Goal: Task Accomplishment & Management: Complete application form

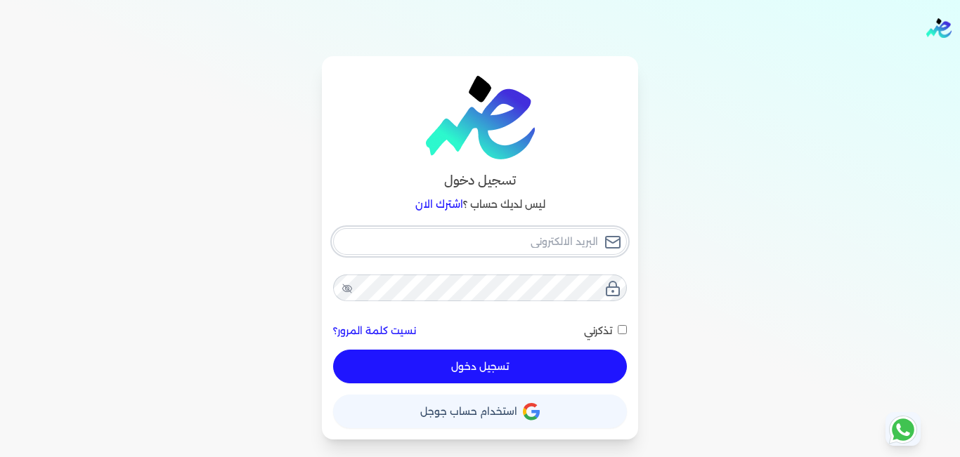
type input "[PERSON_NAME][EMAIL_ADDRESS][DOMAIN_NAME]"
click at [436, 248] on input "[PERSON_NAME][EMAIL_ADDRESS][DOMAIN_NAME]" at bounding box center [480, 241] width 294 height 27
click at [825, 259] on div "تسجيل دخول ليس لديك حساب ؟ اشترك الان [EMAIL_ADDRESS][DOMAIN_NAME] نسيت كلمة ال…" at bounding box center [479, 248] width 899 height 384
click at [621, 330] on input "تذكرني" at bounding box center [621, 329] width 9 height 9
checkbox input "true"
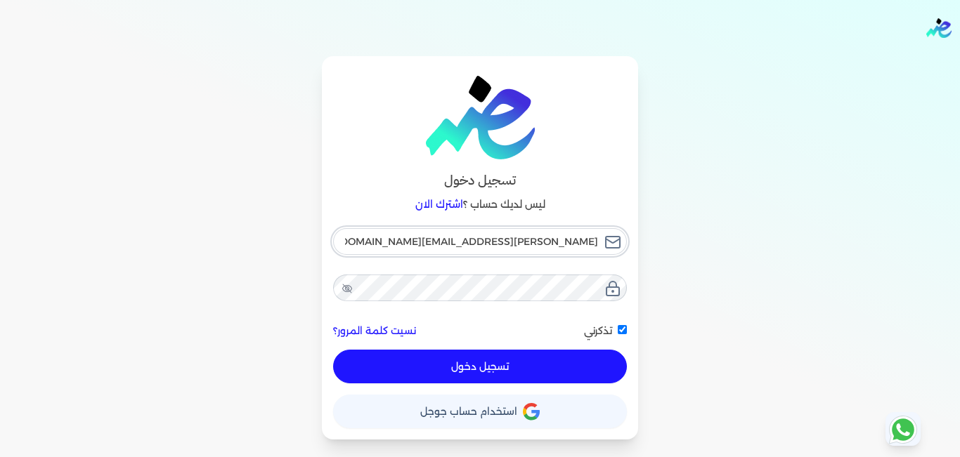
click at [416, 237] on input "[PERSON_NAME][EMAIL_ADDRESS][DOMAIN_NAME]" at bounding box center [480, 241] width 294 height 27
click at [809, 276] on div "تسجيل دخول ليس لديك حساب ؟ اشترك الان [EMAIL_ADDRESS][DOMAIN_NAME] نسيت كلمة ال…" at bounding box center [479, 248] width 899 height 384
click at [412, 237] on input "[PERSON_NAME][EMAIL_ADDRESS][DOMAIN_NAME]" at bounding box center [480, 241] width 294 height 27
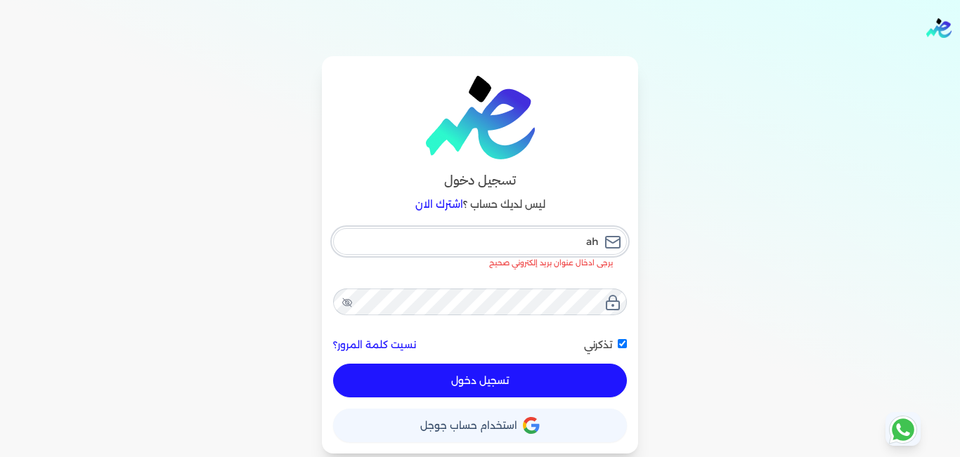
type input "a"
type input "[PERSON_NAME].kamel@elshaheengrou"
click at [635, 309] on div "تسجيل دخول ليس لديك حساب ؟ اشترك ال[PERSON_NAME].kamel@elshaheengrou يرجى ادخال…" at bounding box center [480, 255] width 316 height 398
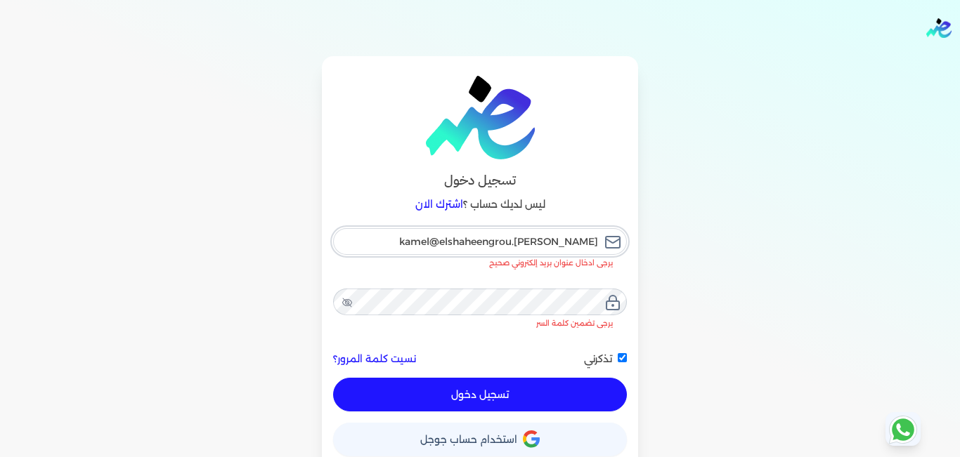
drag, startPoint x: 426, startPoint y: 242, endPoint x: 725, endPoint y: 261, distance: 299.8
click at [705, 260] on div "تسجيل دخول ليس لديك حساب ؟ اشترك ال[PERSON_NAME].kamel@elshaheengrou يرجى ادخال…" at bounding box center [479, 262] width 899 height 412
click at [547, 250] on input "email" at bounding box center [480, 241] width 294 height 27
click at [738, 287] on div "تسجيل دخول ليس لديك حساب ؟ اشترك الان يرجى ادخال عنوان بريد إلكتروني يرجى تضمين…" at bounding box center [479, 262] width 899 height 412
click at [502, 240] on input "email" at bounding box center [480, 241] width 294 height 27
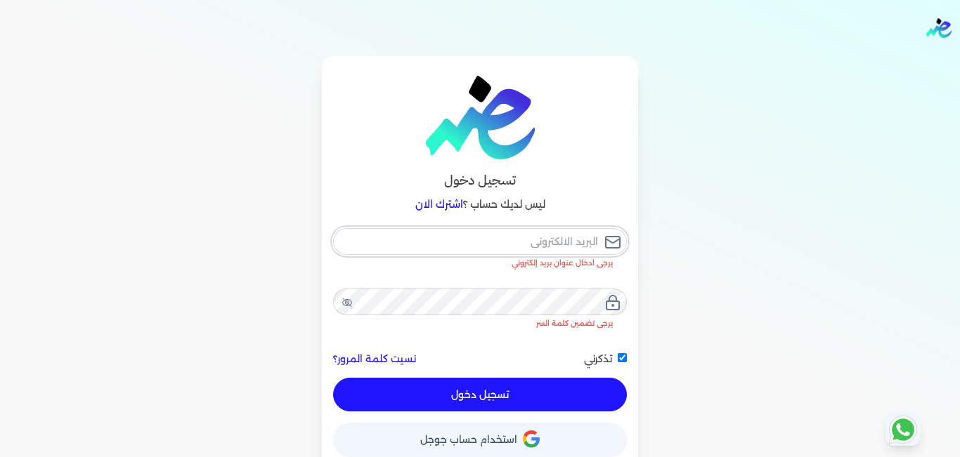
paste input "[PERSON_NAME][EMAIL_ADDRESS][DOMAIN_NAME]"
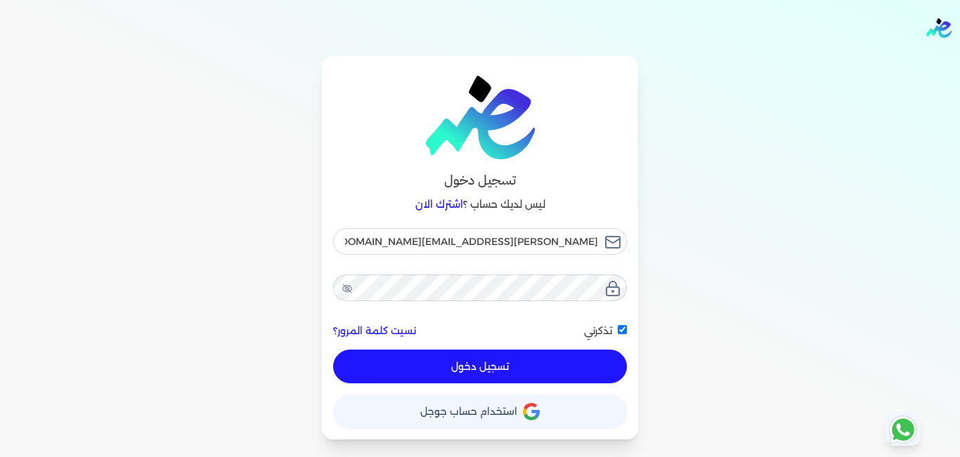
drag, startPoint x: 705, startPoint y: 403, endPoint x: 608, endPoint y: 381, distance: 99.2
click at [702, 401] on div "تسجيل دخول ليس لديك حساب ؟ اشترك الان [PERSON_NAME][EMAIL_ADDRESS][DOMAIN_NAME]…" at bounding box center [479, 248] width 899 height 384
click at [591, 363] on button "تسجيل دخول" at bounding box center [480, 367] width 294 height 34
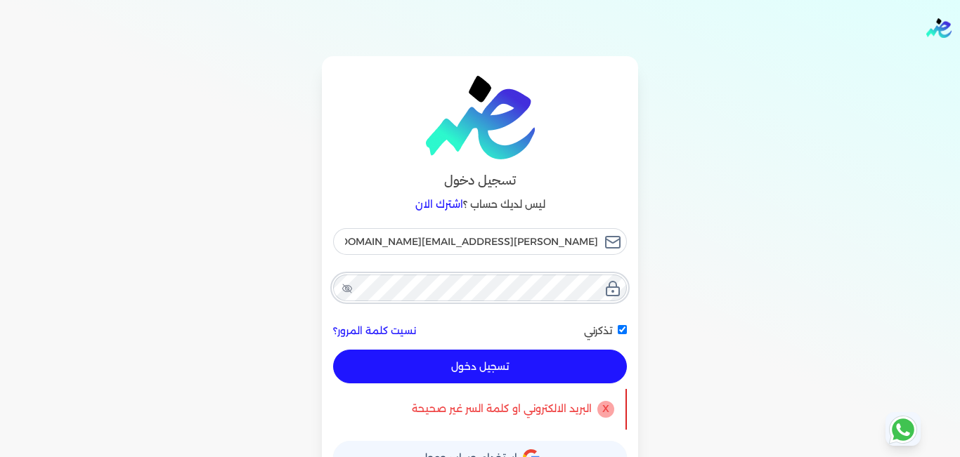
click at [762, 297] on div "تسجيل دخول ليس لديك حساب ؟ اشترك الان [PERSON_NAME][EMAIL_ADDRESS][DOMAIN_NAME]…" at bounding box center [479, 271] width 899 height 430
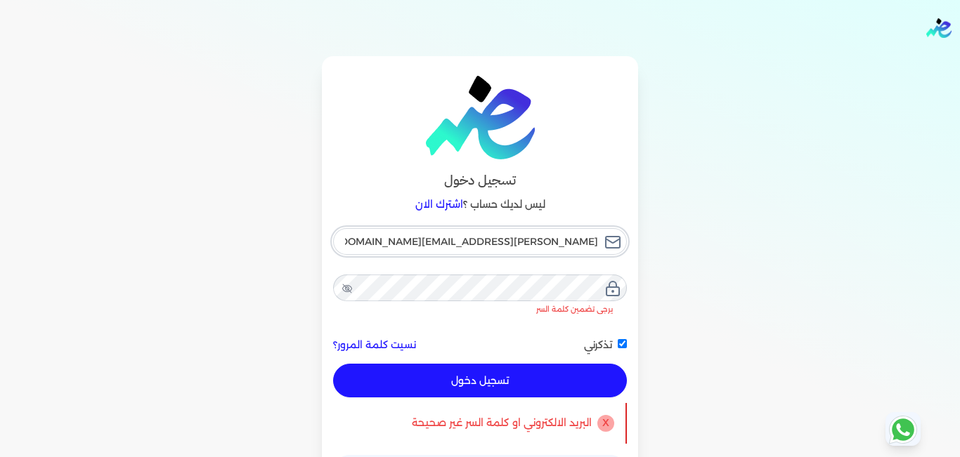
drag, startPoint x: 391, startPoint y: 245, endPoint x: 945, endPoint y: 246, distance: 554.2
click at [945, 246] on div "تسجيل دخول ليس لديك حساب ؟ اشترك الان [PERSON_NAME][EMAIL_ADDRESS][DOMAIN_NAME]…" at bounding box center [480, 278] width 960 height 444
drag, startPoint x: 388, startPoint y: 32, endPoint x: 112, endPoint y: 238, distance: 344.3
click at [112, 238] on div "تسجيل دخول ليس لديك حساب ؟ اشترك الان [PERSON_NAME][EMAIL_ADDRESS][DOMAIN_NAME]…" at bounding box center [479, 278] width 899 height 444
click at [398, 237] on input "[PERSON_NAME][EMAIL_ADDRESS][DOMAIN_NAME]" at bounding box center [480, 241] width 294 height 27
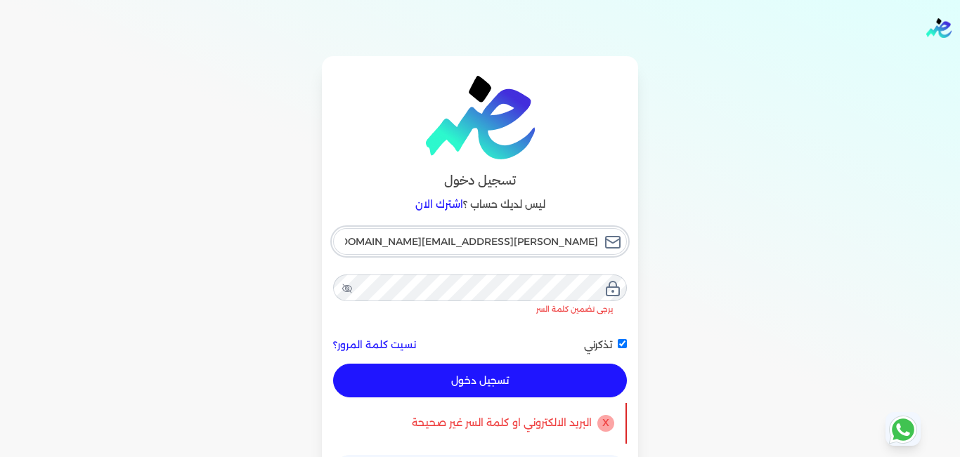
click at [398, 237] on input "[PERSON_NAME][EMAIL_ADDRESS][DOMAIN_NAME]" at bounding box center [480, 241] width 294 height 27
click at [260, 171] on div "تسجيل دخول ليس لديك حساب ؟ اشترك الان [PERSON_NAME][EMAIL_ADDRESS][DOMAIN_NAME]…" at bounding box center [479, 278] width 899 height 444
click at [393, 238] on input "[PERSON_NAME][EMAIL_ADDRESS][DOMAIN_NAME]" at bounding box center [480, 241] width 294 height 27
click at [282, 240] on div "تسجيل دخول ليس لديك حساب ؟ اشترك الان [PERSON_NAME][EMAIL_ADDRESS][DOMAIN_NAME]…" at bounding box center [479, 278] width 899 height 444
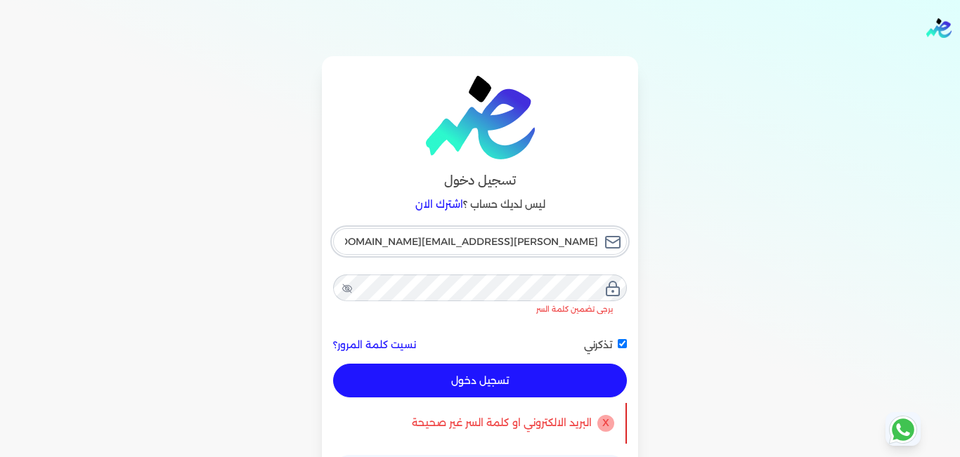
click at [390, 237] on input "[PERSON_NAME][EMAIL_ADDRESS][DOMAIN_NAME]" at bounding box center [480, 241] width 294 height 27
click at [762, 255] on div "تسجيل دخول ليس لديك حساب ؟ اشترك الان [PERSON_NAME][EMAIL_ADDRESS][DOMAIN_NAME]…" at bounding box center [479, 278] width 899 height 444
click at [393, 245] on input "[PERSON_NAME][EMAIL_ADDRESS][DOMAIN_NAME]" at bounding box center [480, 241] width 294 height 27
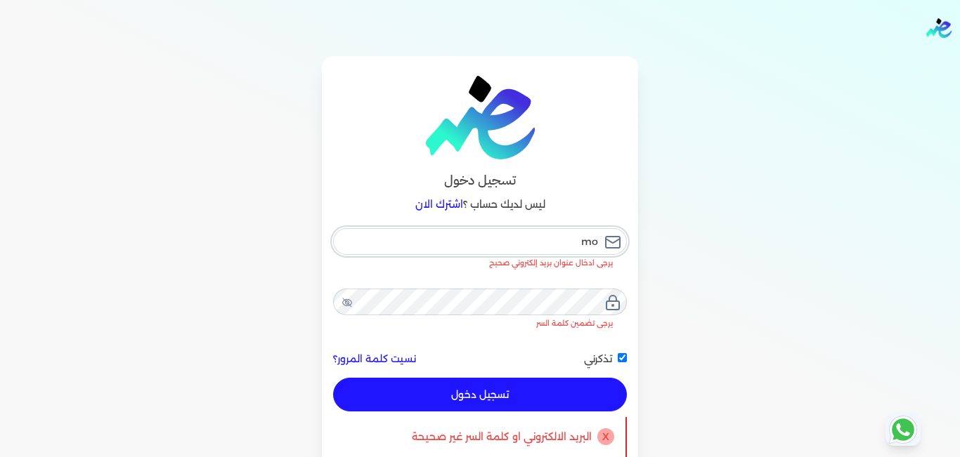
type input "m"
click at [256, 249] on div "تسجيل دخول ليس لديك حساب ؟ اشترك الان يرجى ادخال عنوان بريد إلكتروني يرجى تضمين…" at bounding box center [479, 284] width 899 height 457
click at [497, 244] on input "email" at bounding box center [480, 241] width 294 height 27
click at [502, 240] on input "email" at bounding box center [480, 241] width 294 height 27
paste input "[EMAIL_ADDRESS][DOMAIN_NAME]"
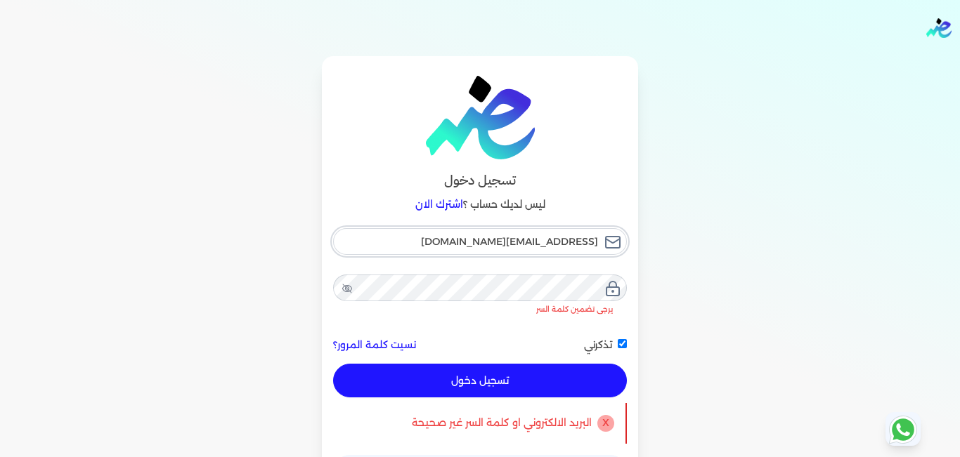
type input "[EMAIL_ADDRESS][DOMAIN_NAME]"
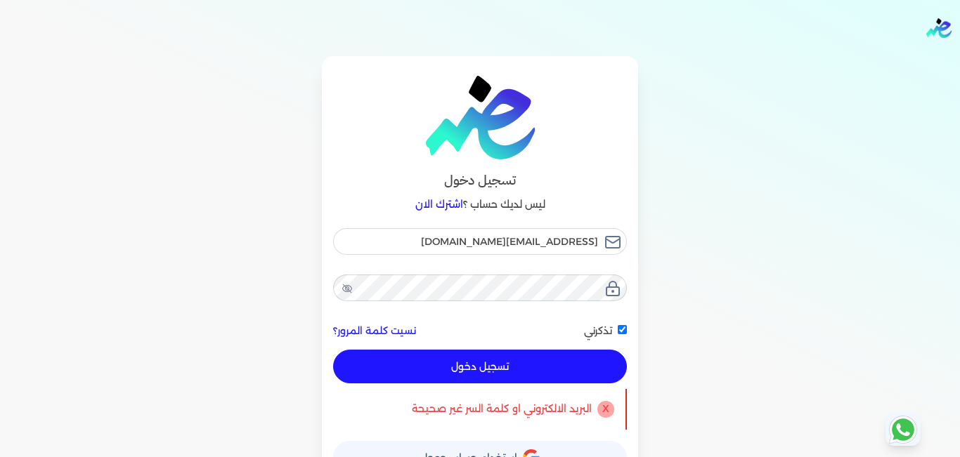
click at [124, 362] on div "تسجيل دخول ليس لديك حساب ؟ اشترك الان [EMAIL_ADDRESS][DOMAIN_NAME] نسيت كلمة ال…" at bounding box center [479, 271] width 899 height 430
click at [497, 365] on button "تسجيل دخول" at bounding box center [480, 367] width 294 height 34
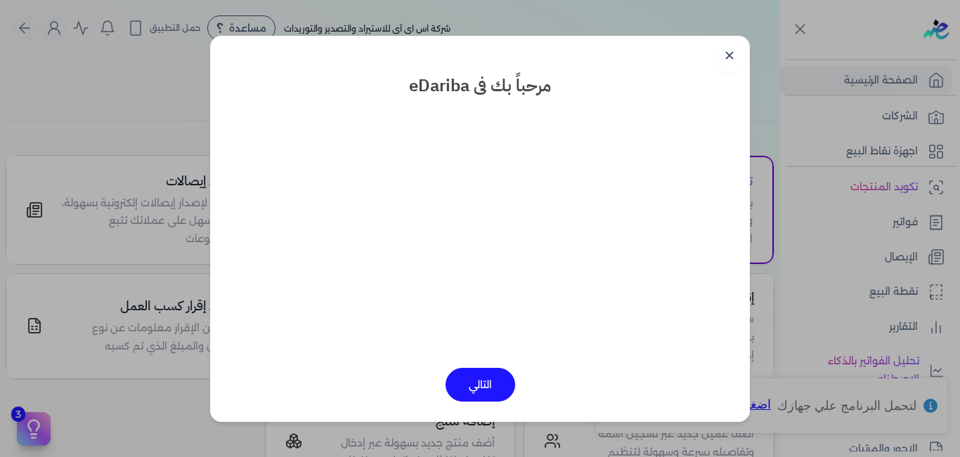
click at [463, 392] on button "التالي" at bounding box center [480, 385] width 70 height 34
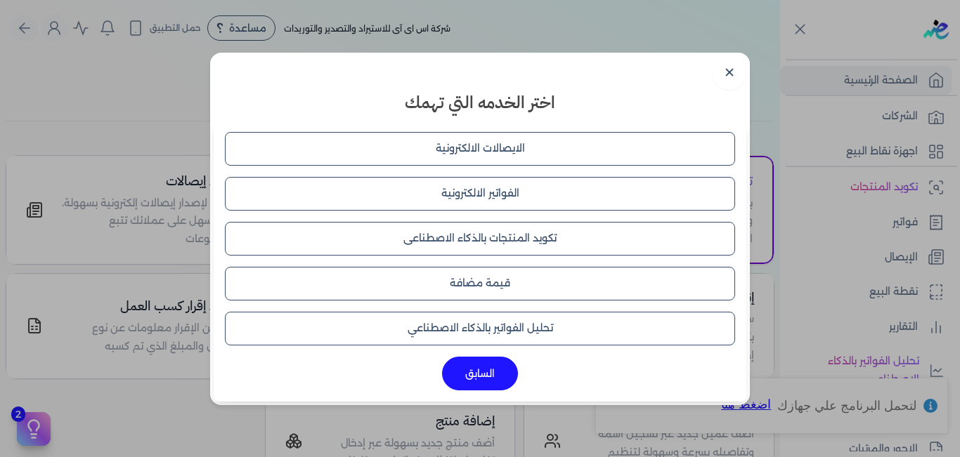
click at [473, 362] on button "السابق" at bounding box center [480, 374] width 76 height 34
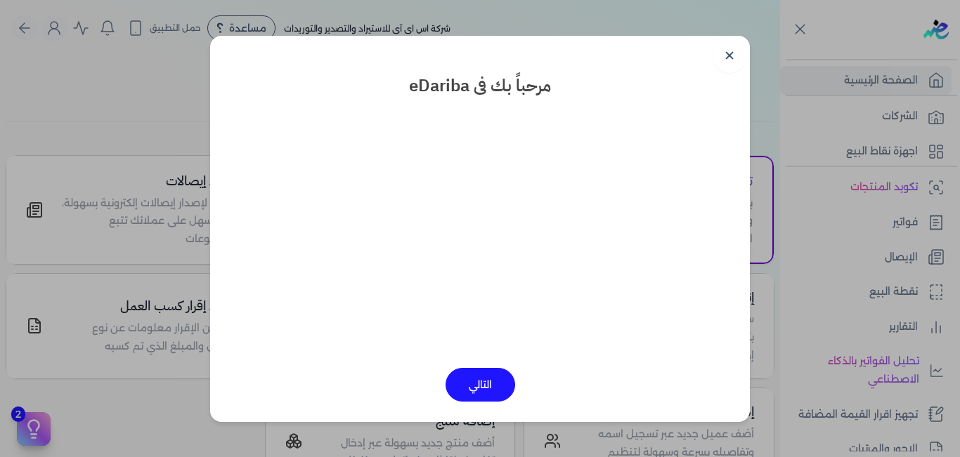
click at [489, 393] on button "التالي" at bounding box center [480, 385] width 70 height 34
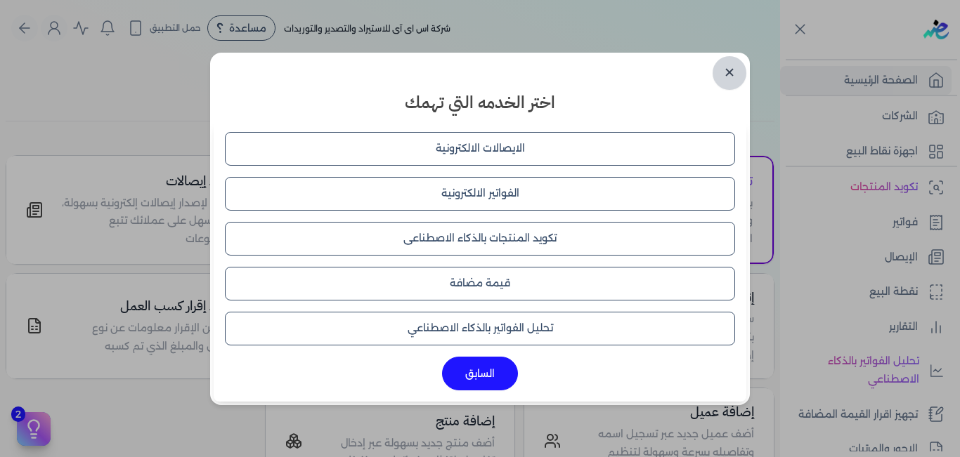
click at [736, 61] on link "✕" at bounding box center [729, 73] width 34 height 34
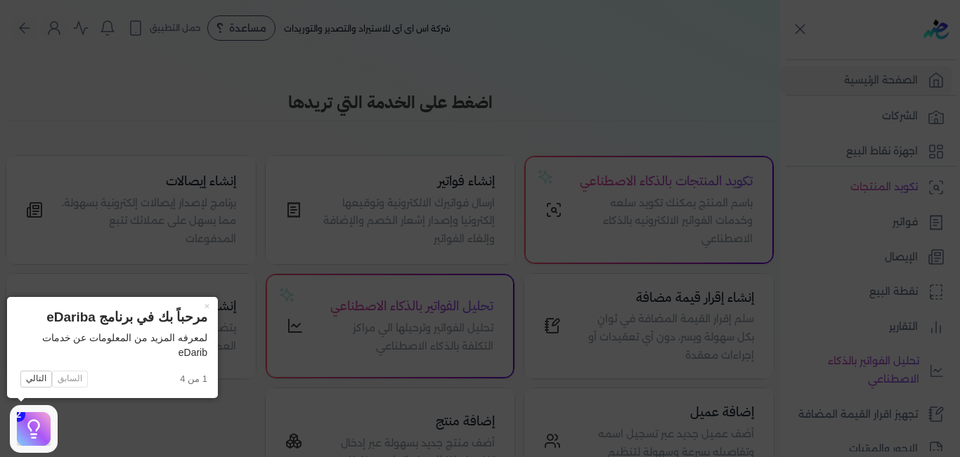
click at [117, 424] on icon at bounding box center [480, 228] width 960 height 457
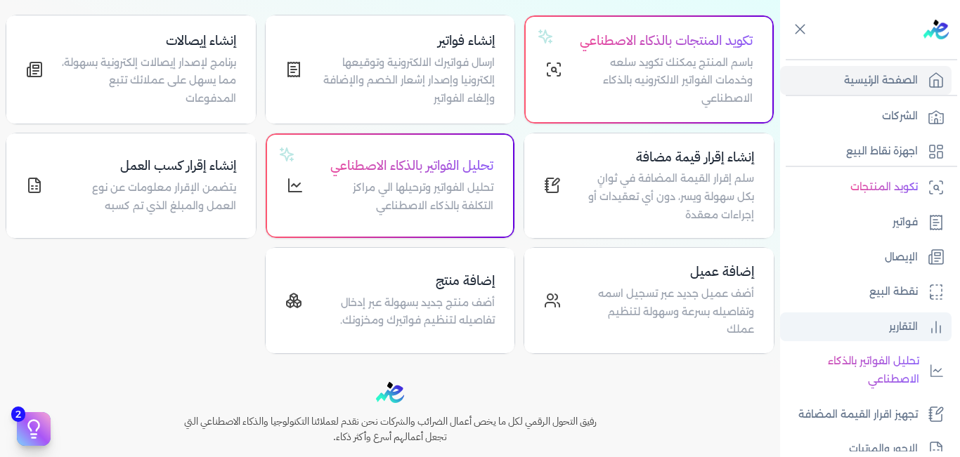
scroll to position [301, 0]
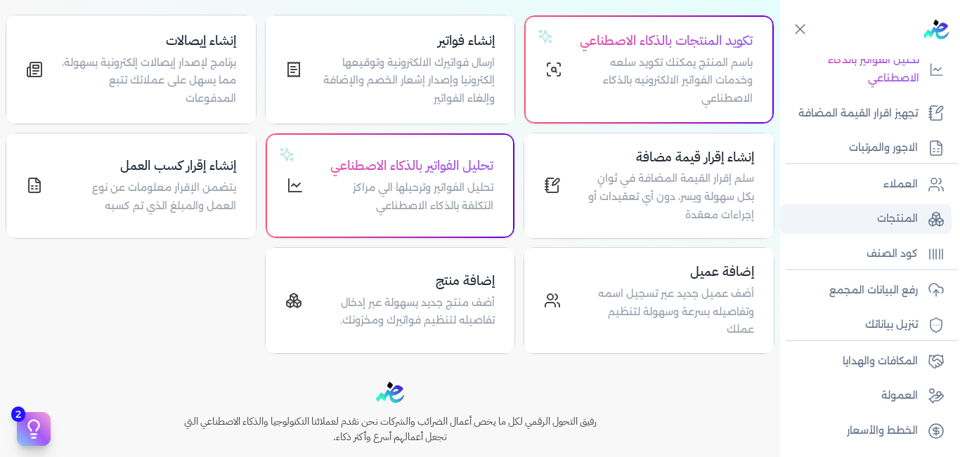
click at [896, 225] on p "المنتجات" at bounding box center [897, 219] width 41 height 18
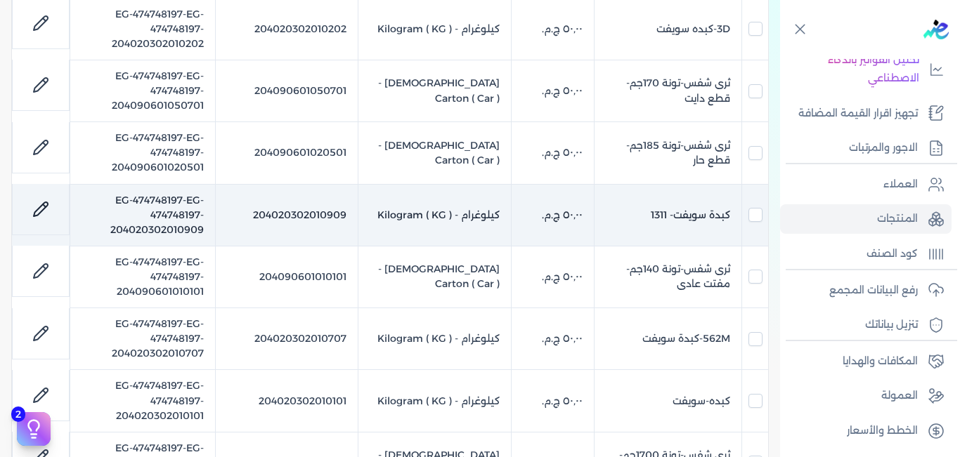
scroll to position [388, 0]
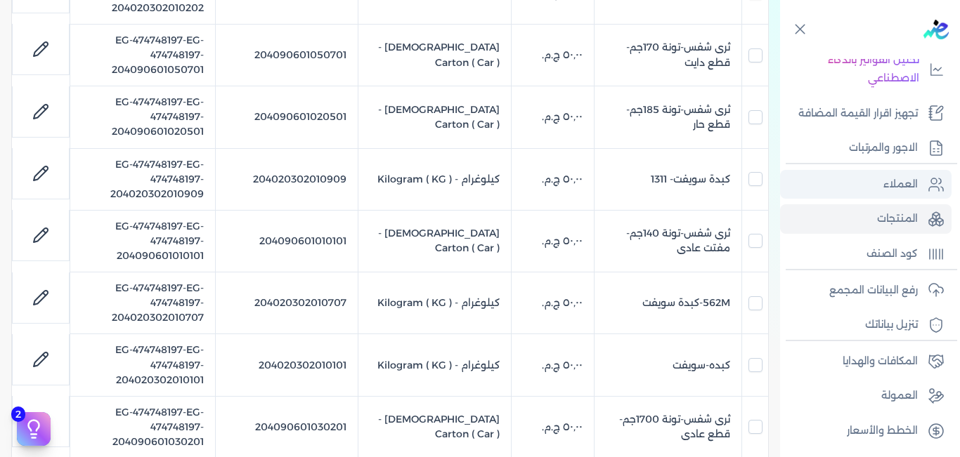
click at [889, 188] on p "العملاء" at bounding box center [900, 185] width 34 height 18
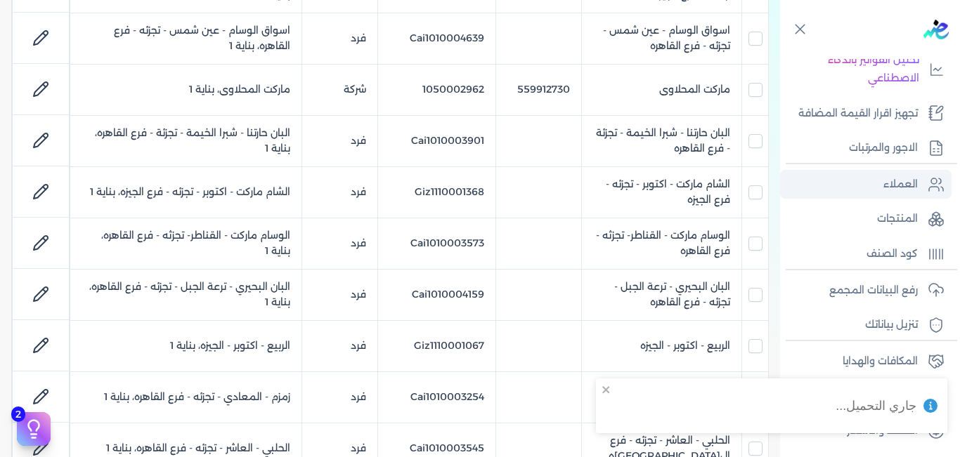
click at [889, 188] on p "العملاء" at bounding box center [900, 185] width 34 height 18
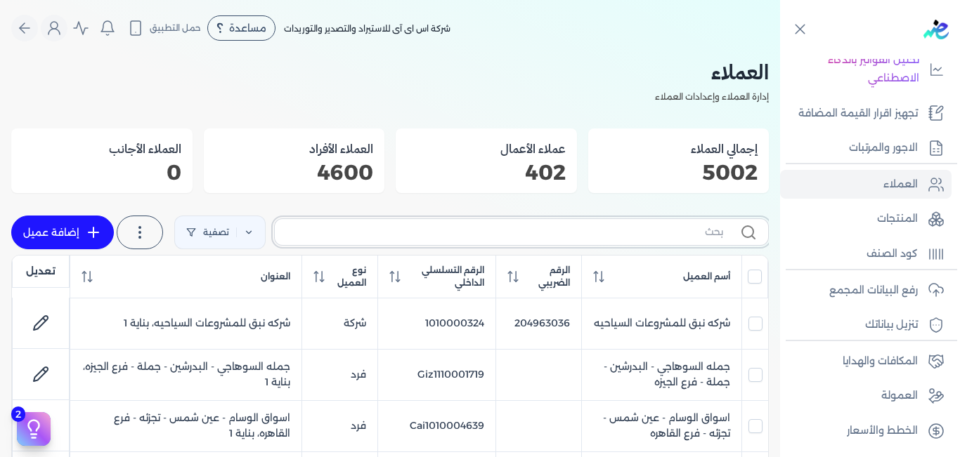
click at [655, 234] on input "text" at bounding box center [504, 232] width 437 height 15
paste input "1010000188"
type input "1010000188"
checkbox input "false"
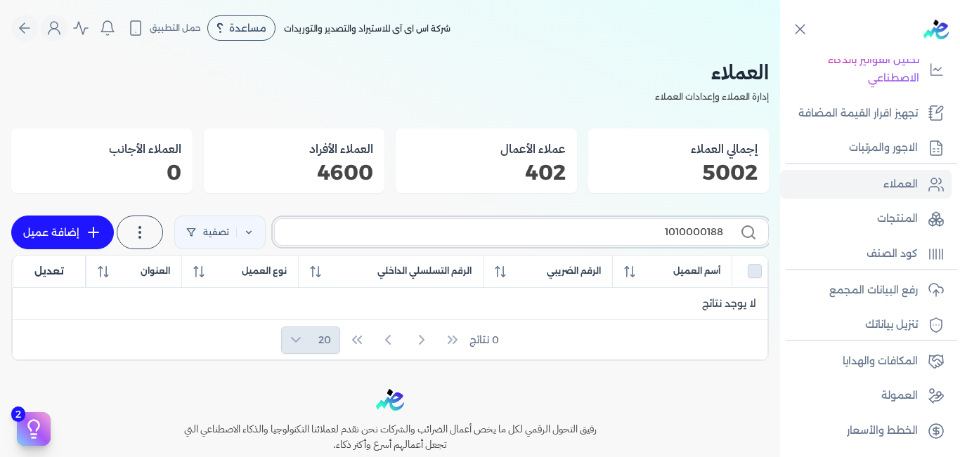
type input "1010000188"
click at [58, 230] on link "إضافة عميل" at bounding box center [62, 233] width 103 height 34
select select "B"
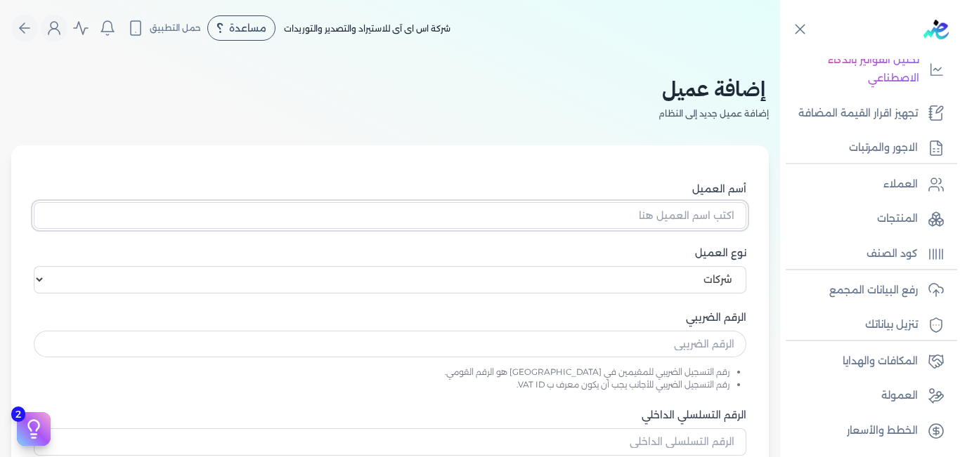
click at [646, 218] on input "أسم العميل" at bounding box center [390, 215] width 712 height 27
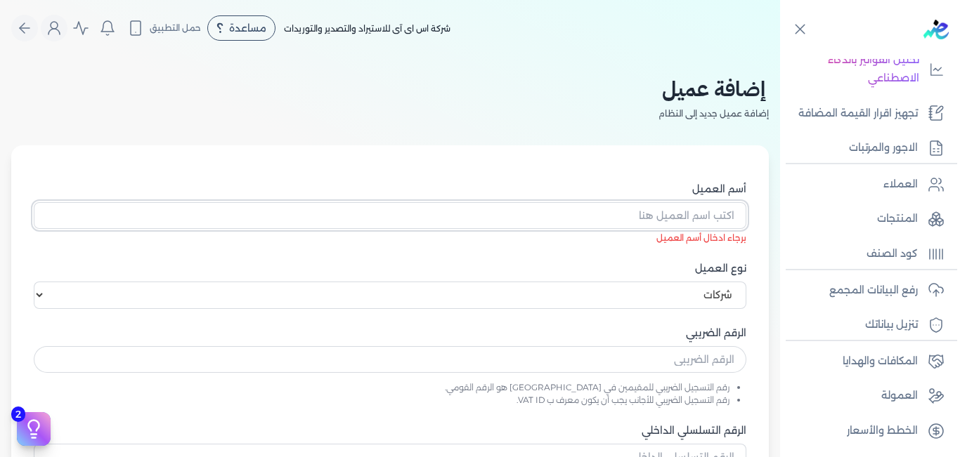
paste input "مركب نايل ماكسيم"
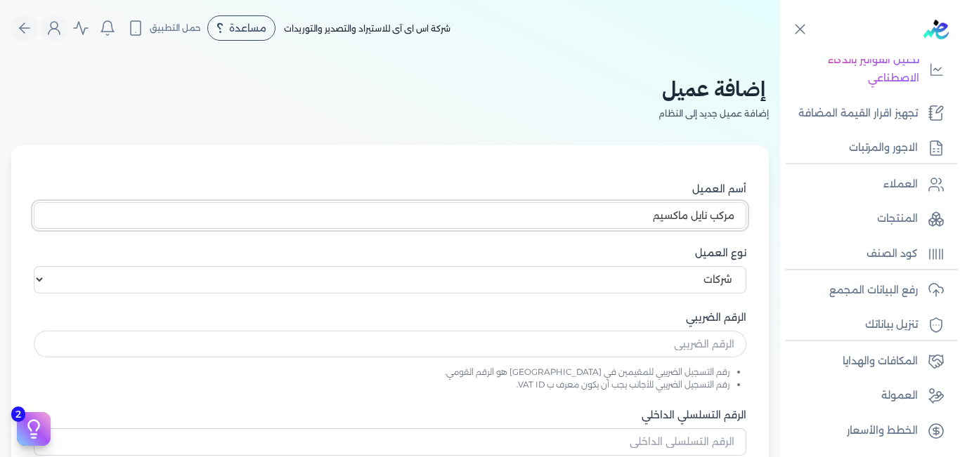
type input "مركب نايل ماكسيم"
click at [676, 336] on input "text" at bounding box center [390, 344] width 712 height 27
paste input "204890667"
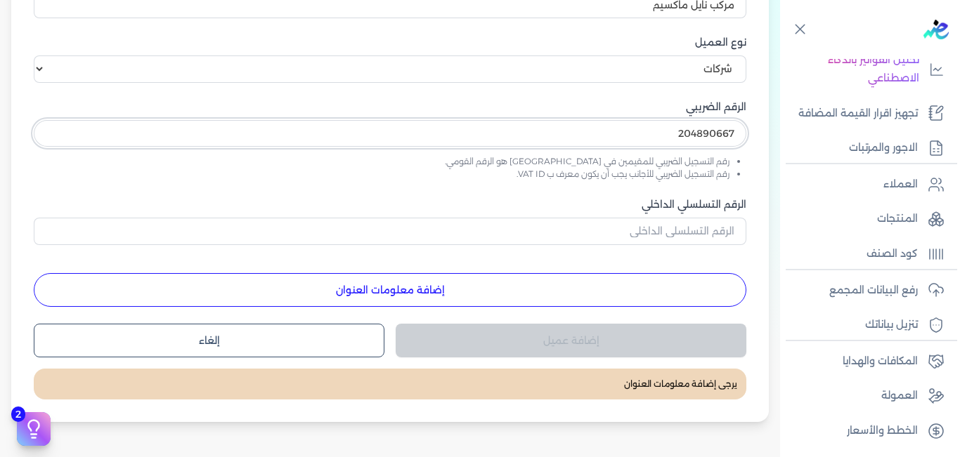
type input "204890667"
click at [654, 225] on input "الرقم التسلسلي الداخلي" at bounding box center [390, 231] width 712 height 27
click at [707, 226] on input "الرقم التسلسلي الداخلي" at bounding box center [390, 231] width 712 height 27
paste input "1010000181"
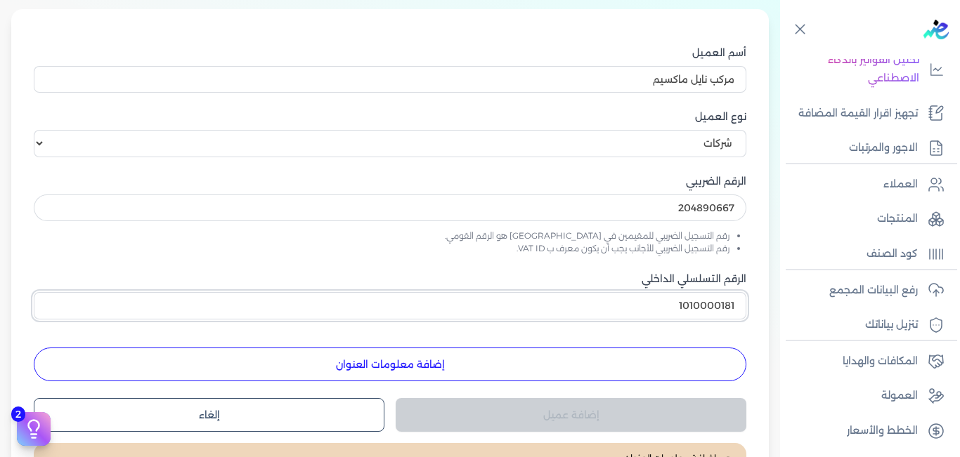
scroll to position [266, 0]
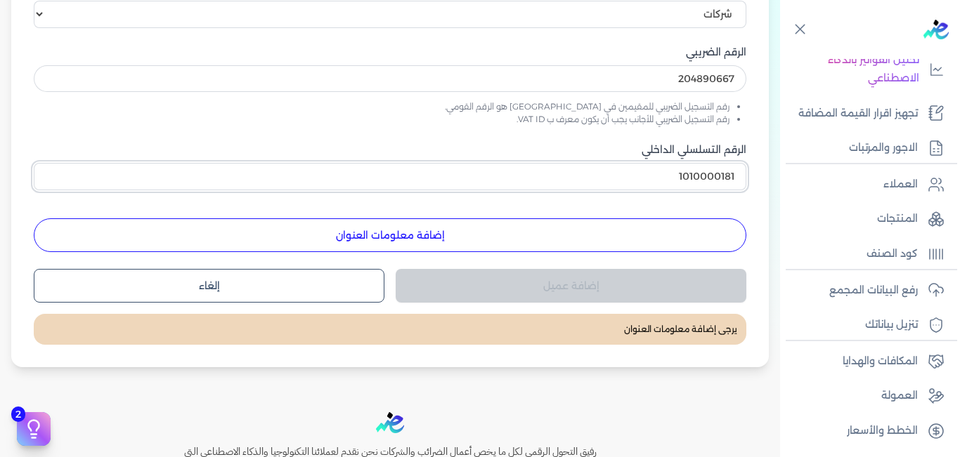
type input "1010000181"
click at [414, 240] on button "إضافة معلومات العنوان" at bounding box center [390, 235] width 712 height 34
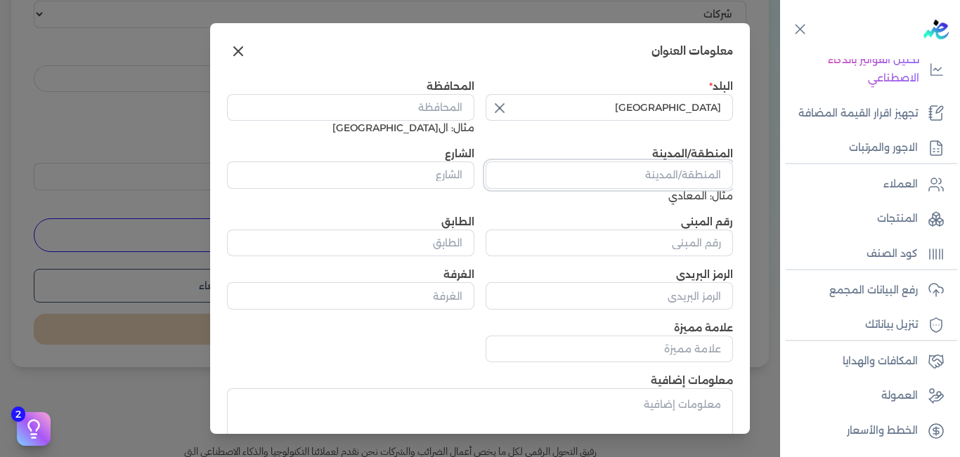
click at [700, 178] on input "المنطقة/المدينة" at bounding box center [608, 175] width 247 height 27
type input "م.نصر"
click at [403, 163] on input "الشارع" at bounding box center [350, 175] width 247 height 27
click at [444, 117] on input "المحافظة" at bounding box center [350, 107] width 247 height 27
type input "ال[GEOGRAPHIC_DATA]"
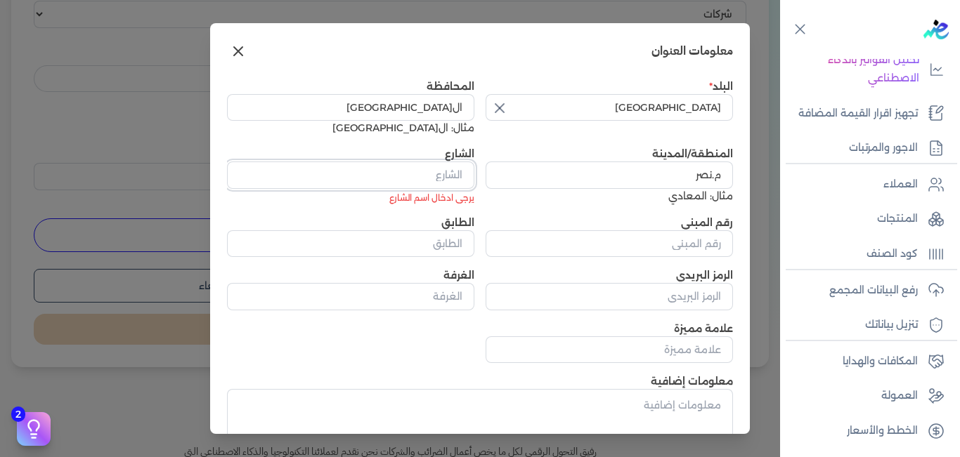
click at [429, 164] on input "الشارع" at bounding box center [350, 175] width 247 height 27
type input "14 [PERSON_NAME]"
click at [615, 246] on input "رقم المبنى" at bounding box center [608, 243] width 247 height 27
type input "5"
click at [464, 248] on input "الطابق" at bounding box center [350, 243] width 247 height 27
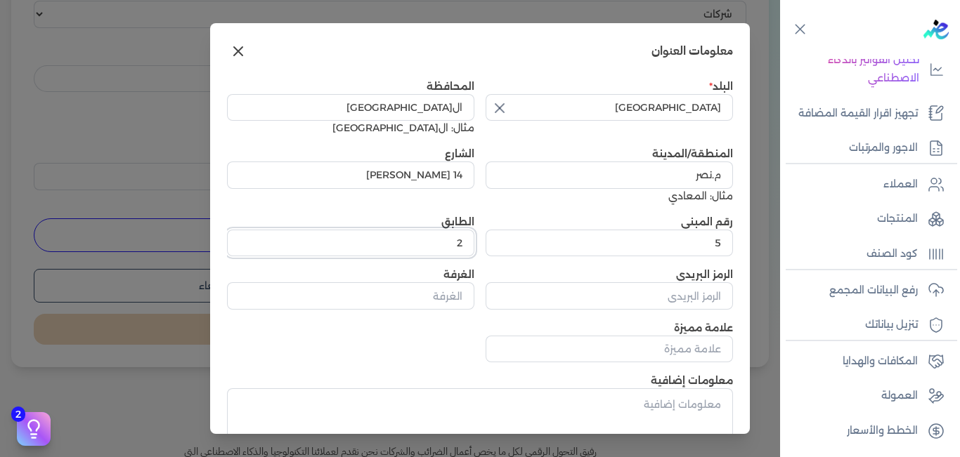
type input "2"
click at [694, 299] on input "الرمز البريدي" at bounding box center [608, 295] width 247 height 27
click at [435, 292] on input "الغرفة" at bounding box center [350, 295] width 247 height 27
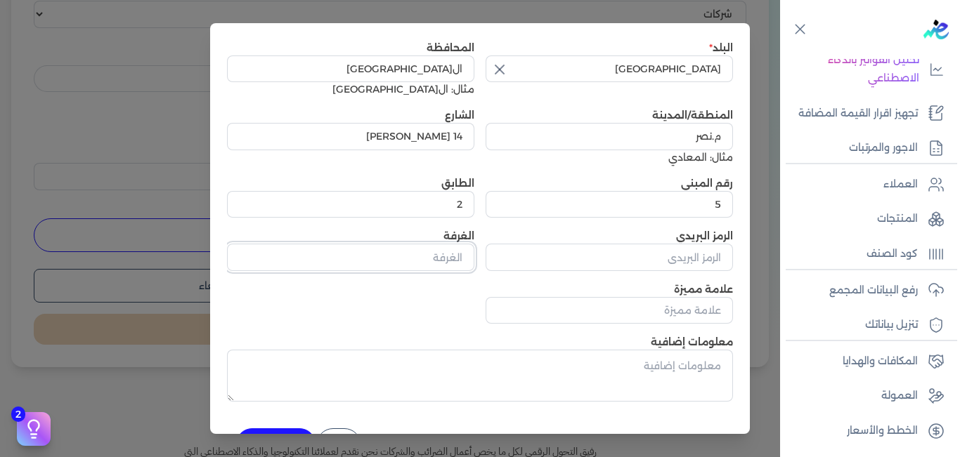
scroll to position [84, 0]
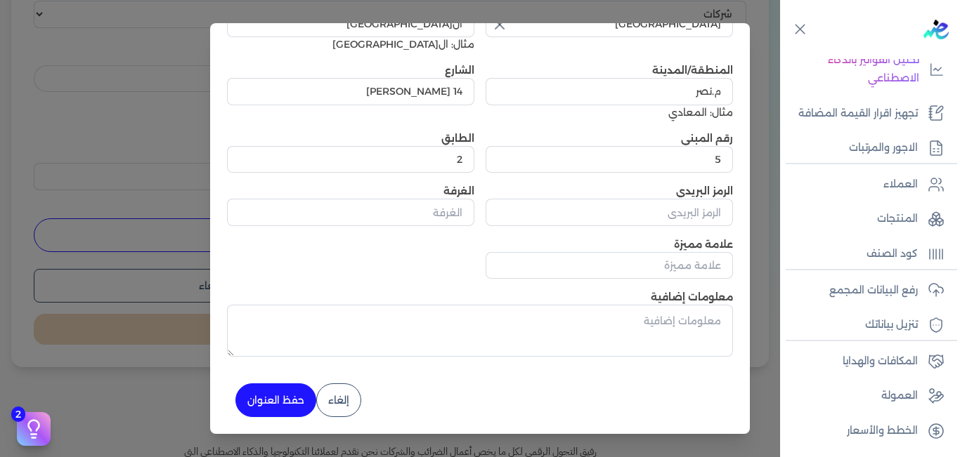
click at [306, 398] on button "حفظ العنوان" at bounding box center [275, 401] width 81 height 34
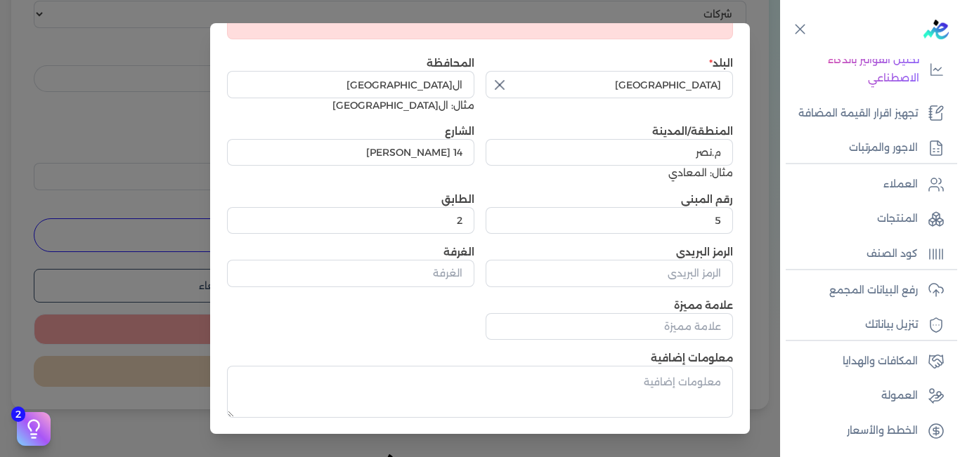
scroll to position [145, 0]
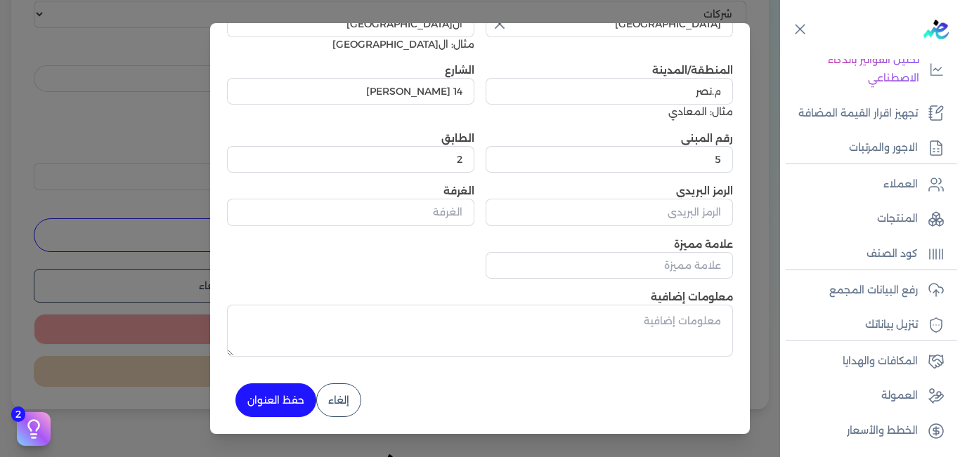
click at [348, 398] on button "إلغاء" at bounding box center [338, 401] width 45 height 34
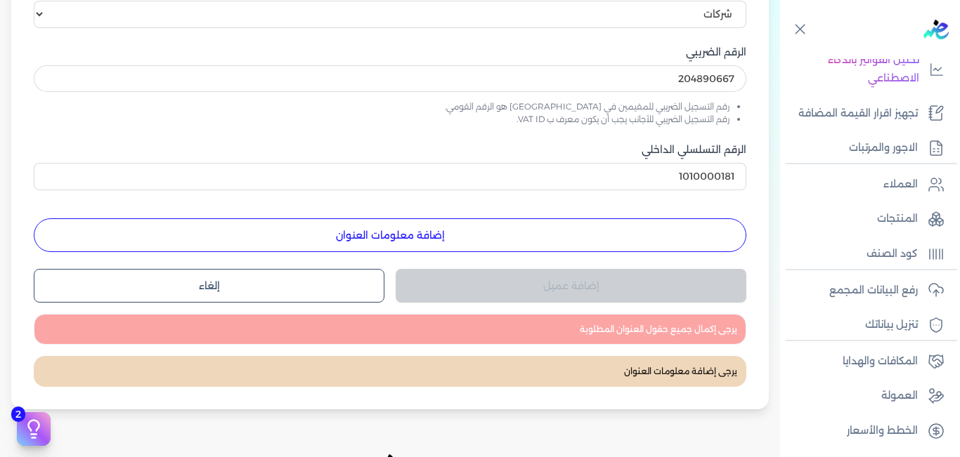
click at [413, 233] on button "إضافة معلومات العنوان" at bounding box center [390, 235] width 712 height 34
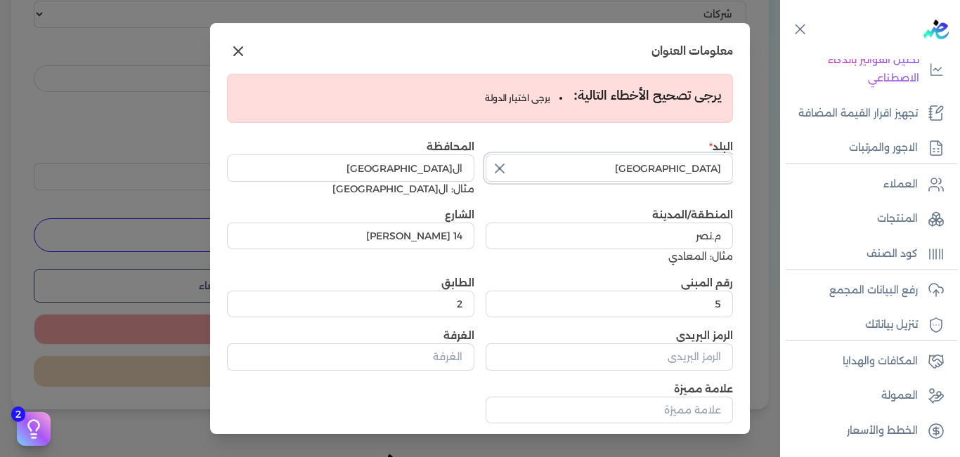
click at [663, 160] on input "[GEOGRAPHIC_DATA]" at bounding box center [608, 168] width 247 height 27
type input "[GEOGRAPHIC_DATA]"
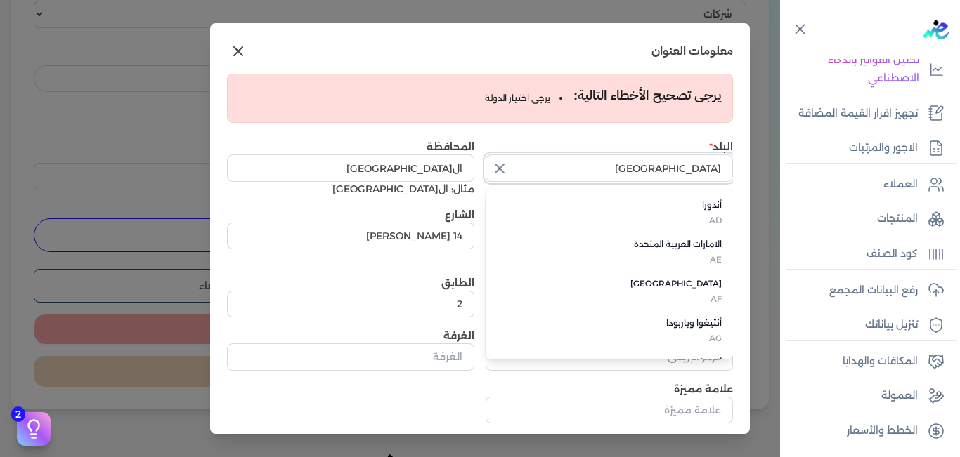
click at [643, 167] on input "[GEOGRAPHIC_DATA]" at bounding box center [608, 168] width 247 height 27
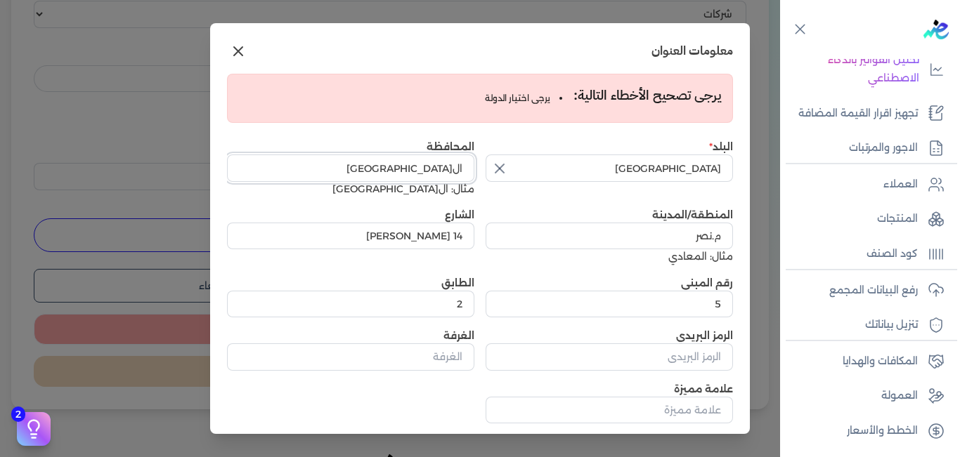
click at [439, 166] on input "ال[GEOGRAPHIC_DATA]" at bounding box center [350, 168] width 247 height 27
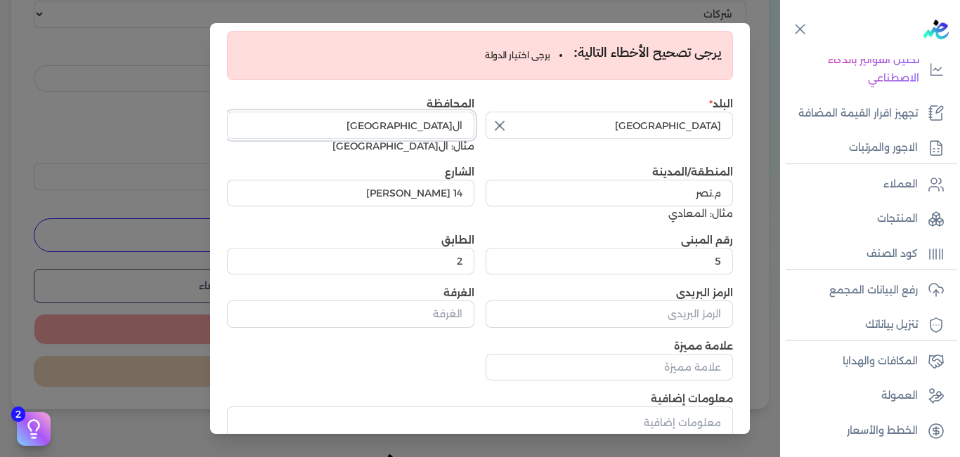
scroll to position [70, 0]
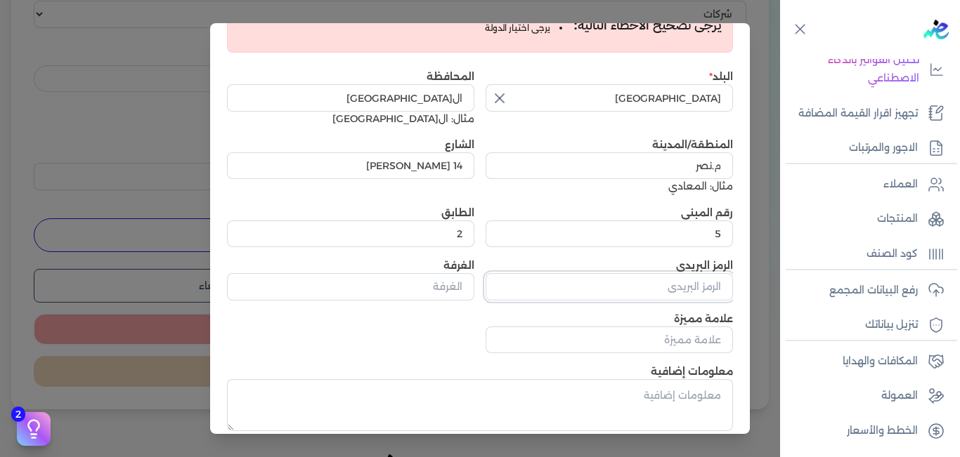
click at [610, 278] on input "الرمز البريدي" at bounding box center [608, 286] width 247 height 27
type input "222"
click at [455, 287] on input "الغرفة" at bounding box center [350, 286] width 247 height 27
type input "1"
click at [702, 341] on input "علامة مميزة" at bounding box center [608, 340] width 247 height 27
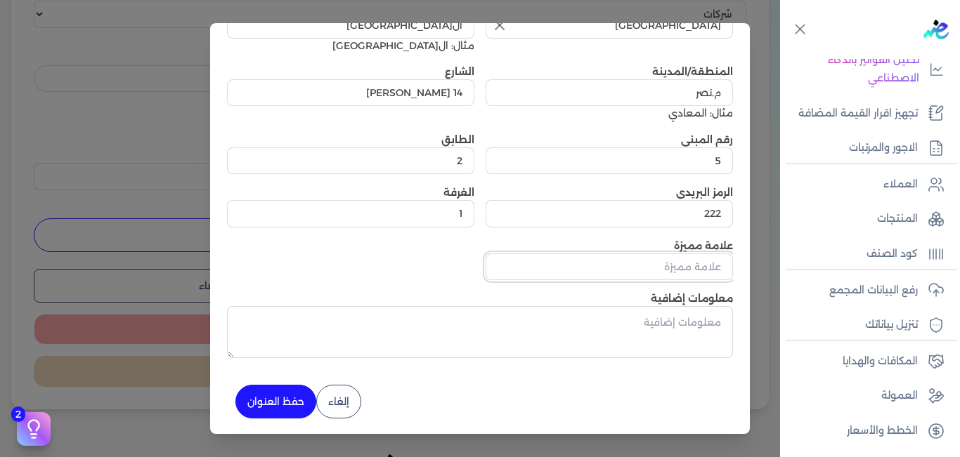
scroll to position [145, 0]
click at [298, 401] on button "حفظ العنوان" at bounding box center [275, 401] width 81 height 34
click at [295, 403] on button "حفظ العنوان" at bounding box center [275, 401] width 81 height 34
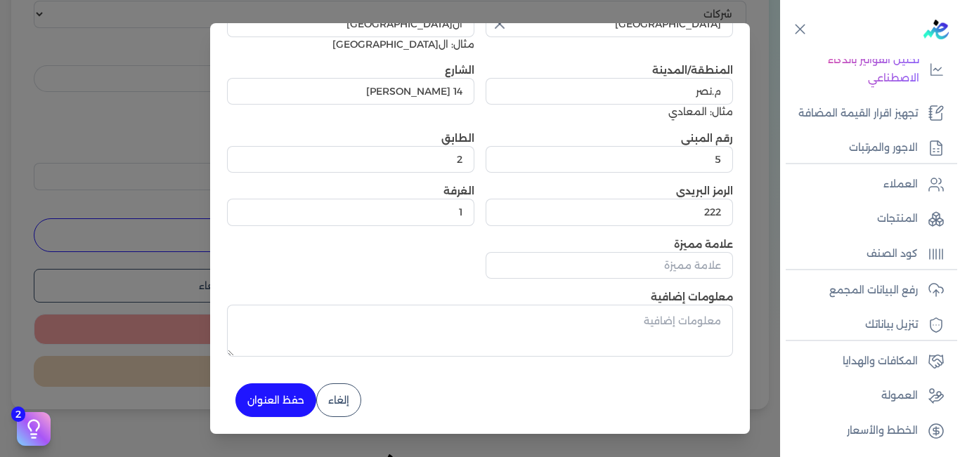
click at [295, 403] on button "حفظ العنوان" at bounding box center [275, 401] width 81 height 34
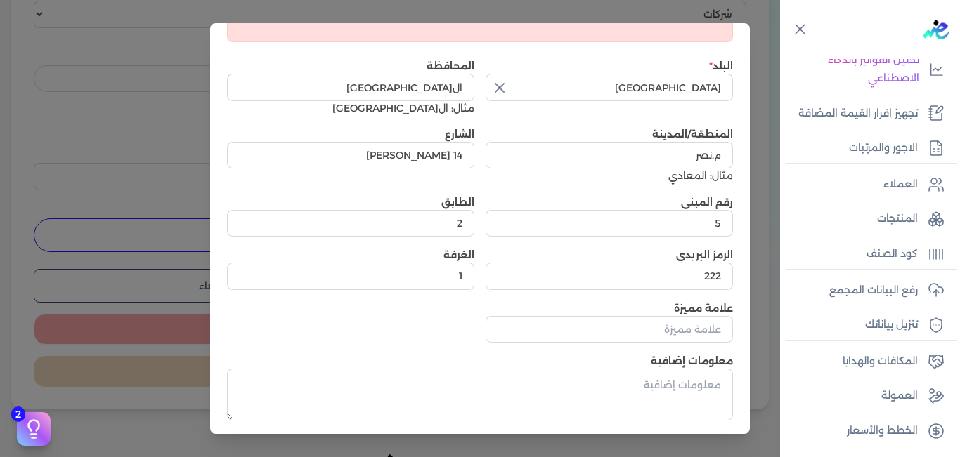
scroll to position [0, 0]
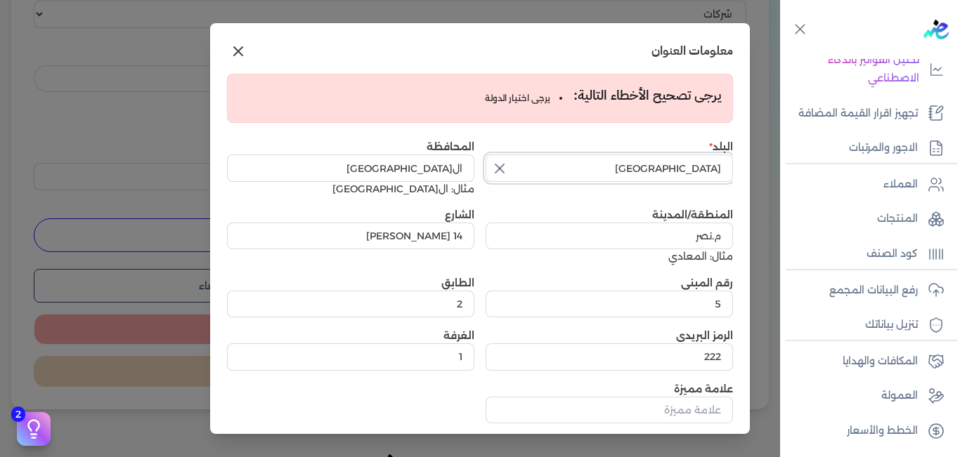
click at [563, 161] on input "[GEOGRAPHIC_DATA]" at bounding box center [608, 168] width 247 height 27
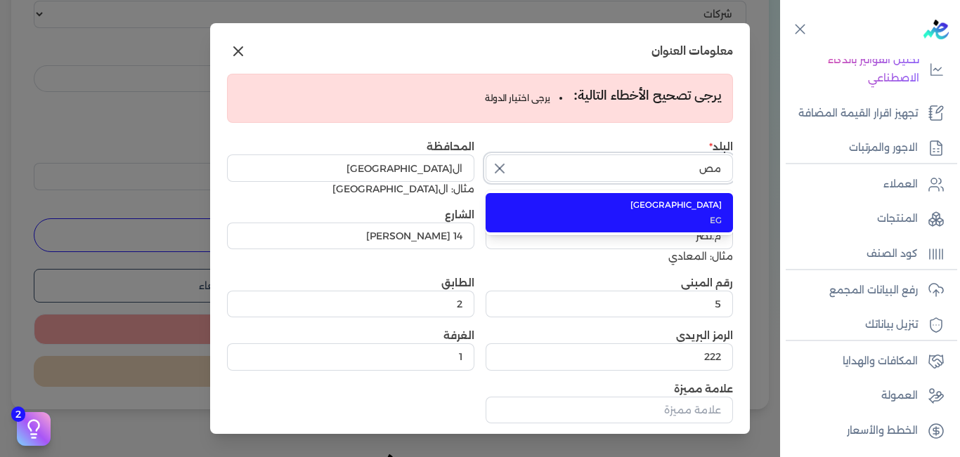
type input "م"
click at [659, 214] on span "EG" at bounding box center [618, 220] width 208 height 13
type input "[GEOGRAPHIC_DATA]"
click at [659, 214] on span "EG" at bounding box center [618, 220] width 208 height 13
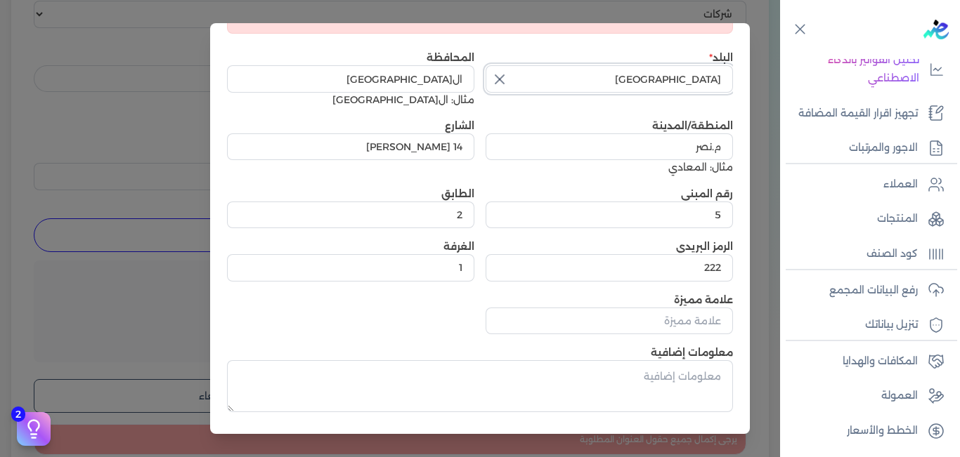
scroll to position [145, 0]
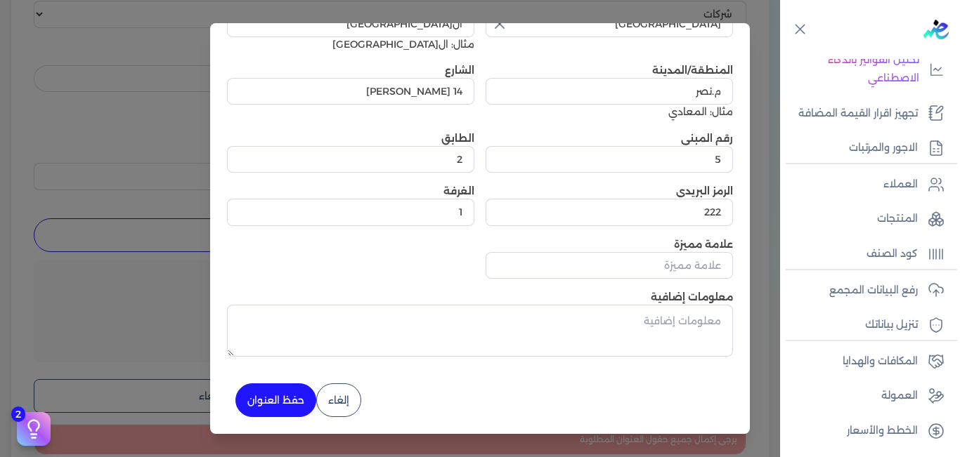
click at [319, 384] on div "إلغاء حفظ العنوان" at bounding box center [480, 401] width 506 height 34
click at [301, 389] on button "حفظ العنوان" at bounding box center [275, 401] width 81 height 34
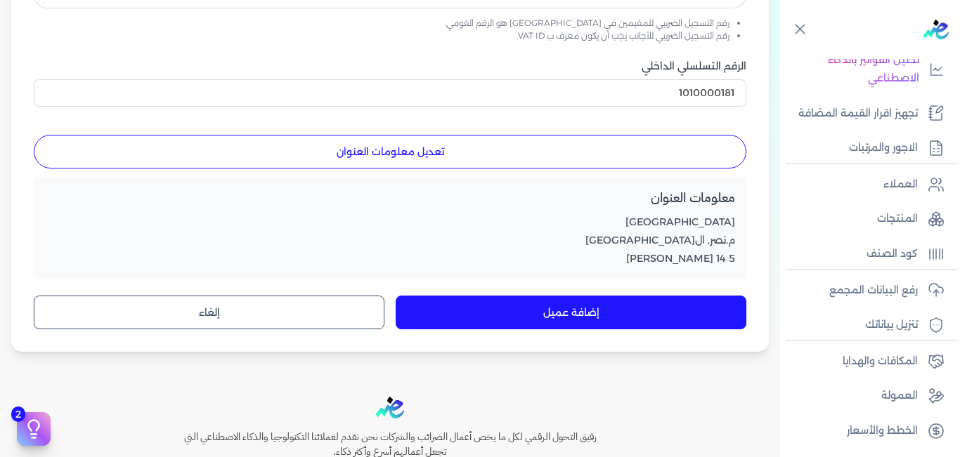
scroll to position [475, 0]
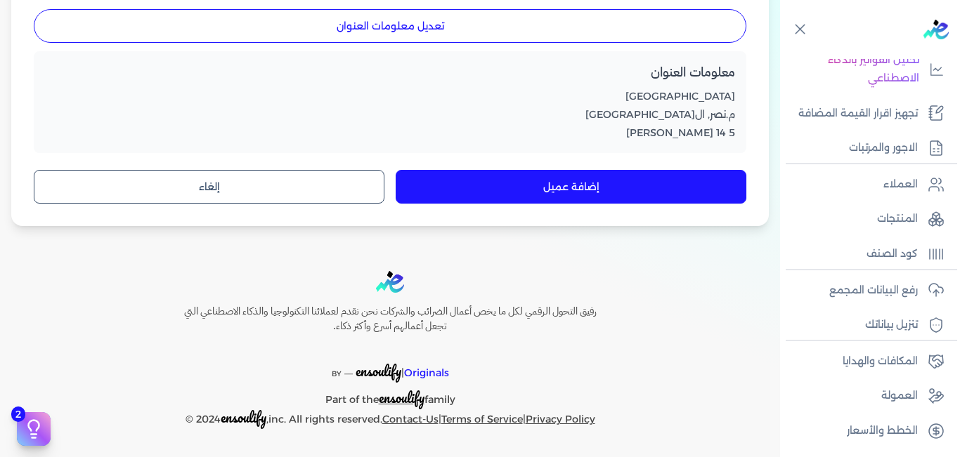
click at [558, 190] on button "إضافة عميل" at bounding box center [570, 187] width 351 height 34
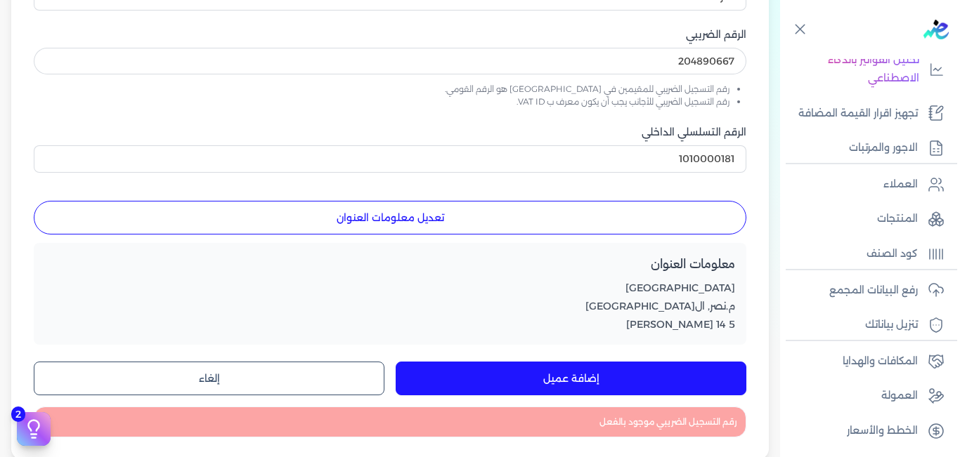
scroll to position [53, 0]
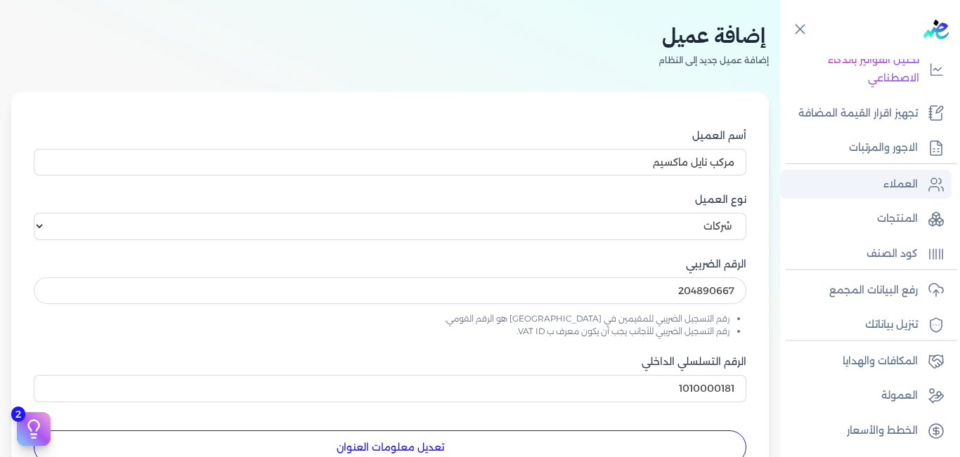
click at [903, 188] on p "العملاء" at bounding box center [900, 185] width 34 height 18
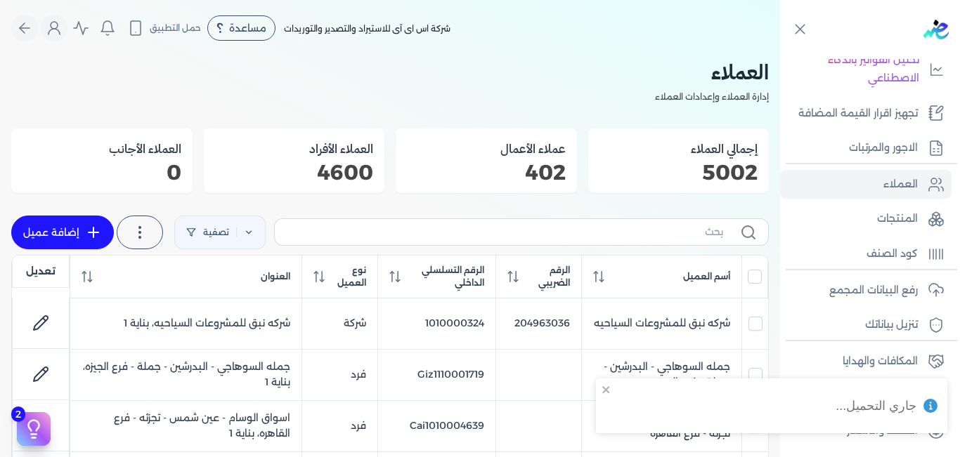
drag, startPoint x: 555, startPoint y: 278, endPoint x: 627, endPoint y: 225, distance: 89.9
click at [556, 278] on span "الرقم الضريبي" at bounding box center [547, 276] width 46 height 25
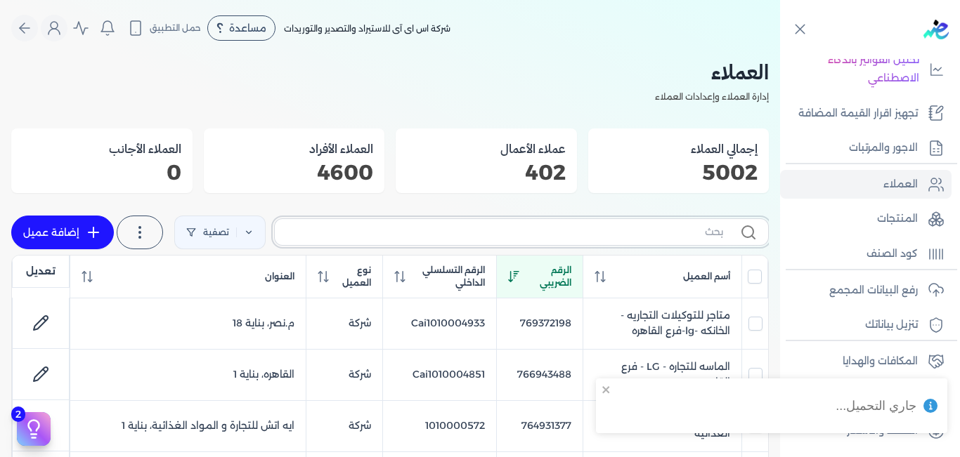
click at [627, 225] on input "text" at bounding box center [504, 232] width 437 height 15
paste input "204890667"
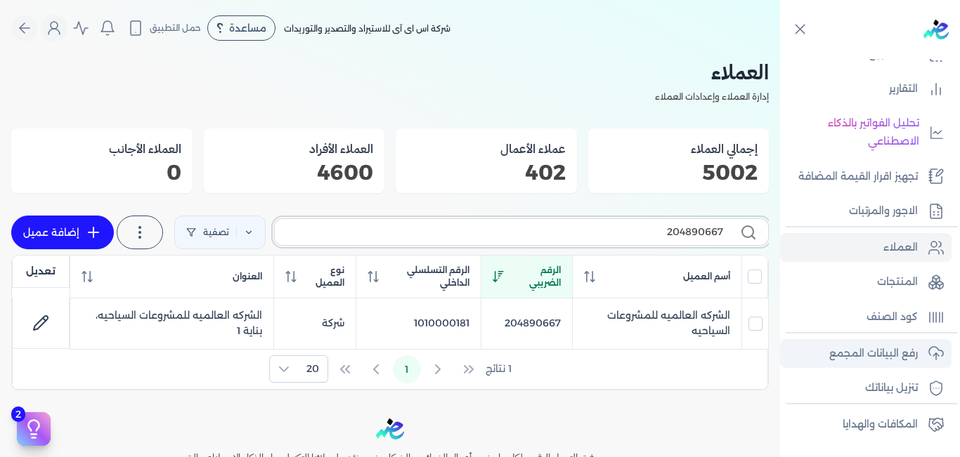
scroll to position [91, 0]
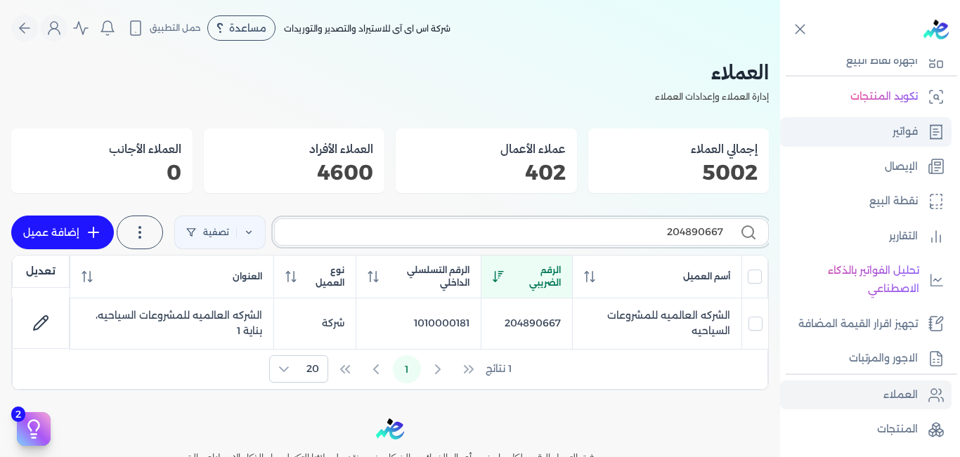
type input "204890667"
click at [913, 131] on p "فواتير" at bounding box center [904, 132] width 25 height 18
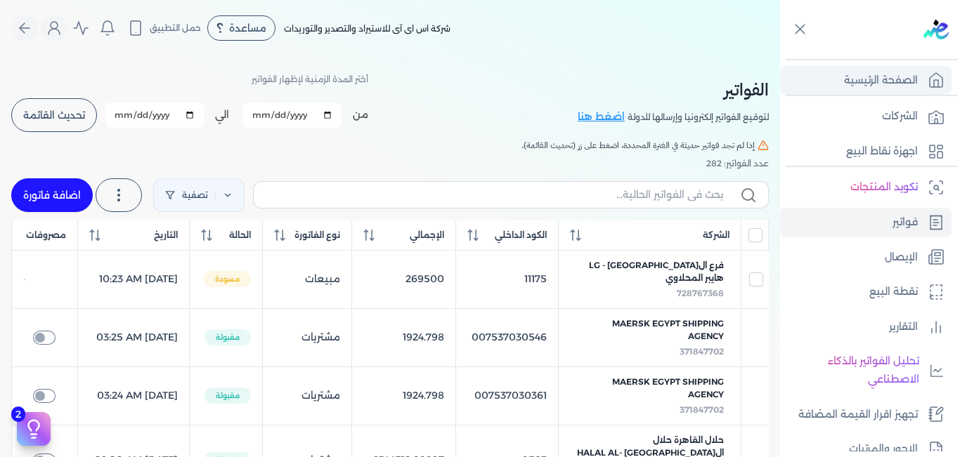
click at [872, 79] on p "الصفحة الرئيسية" at bounding box center [881, 81] width 74 height 18
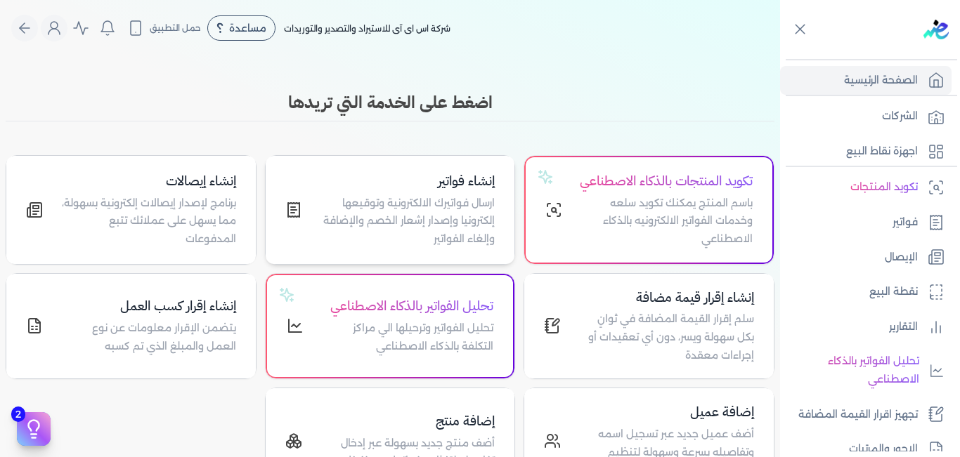
click at [447, 183] on h4 "إنشاء فواتير" at bounding box center [407, 181] width 176 height 20
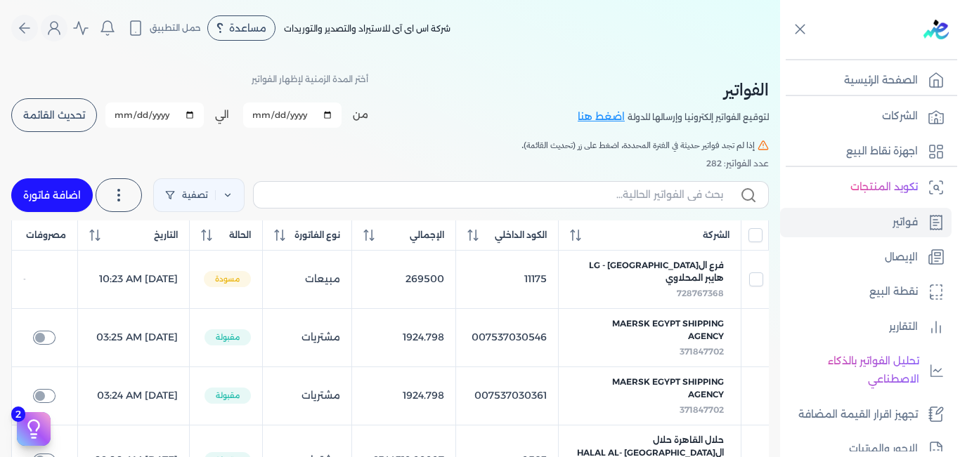
click at [56, 197] on link "اضافة فاتورة" at bounding box center [51, 195] width 81 height 34
select select "EGP"
select select "B"
select select "EGS"
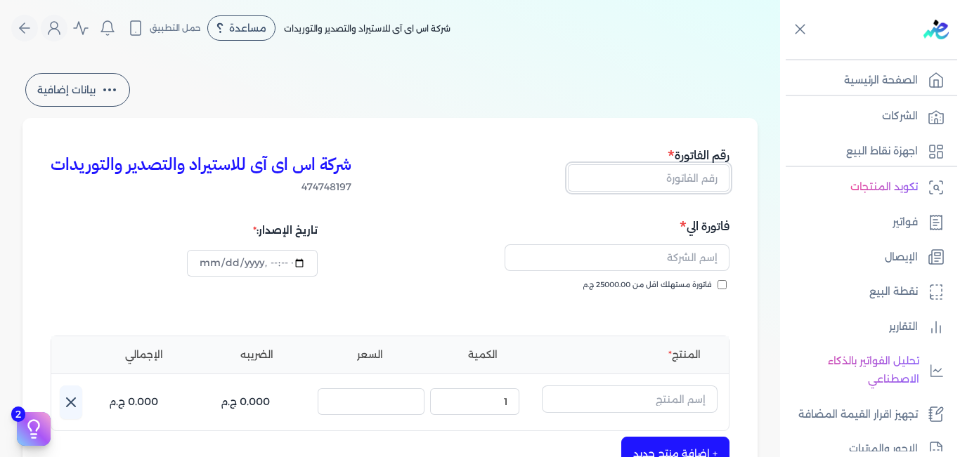
click at [678, 182] on input "text" at bounding box center [649, 177] width 162 height 27
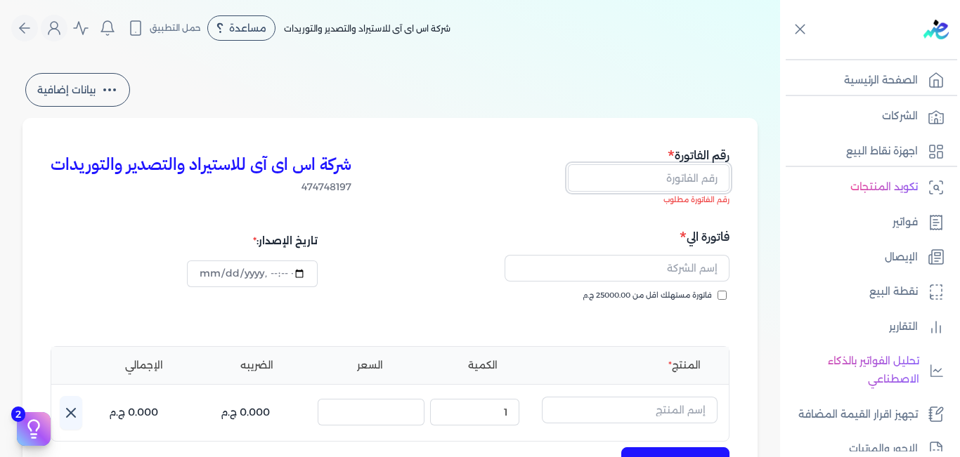
paste input "9192"
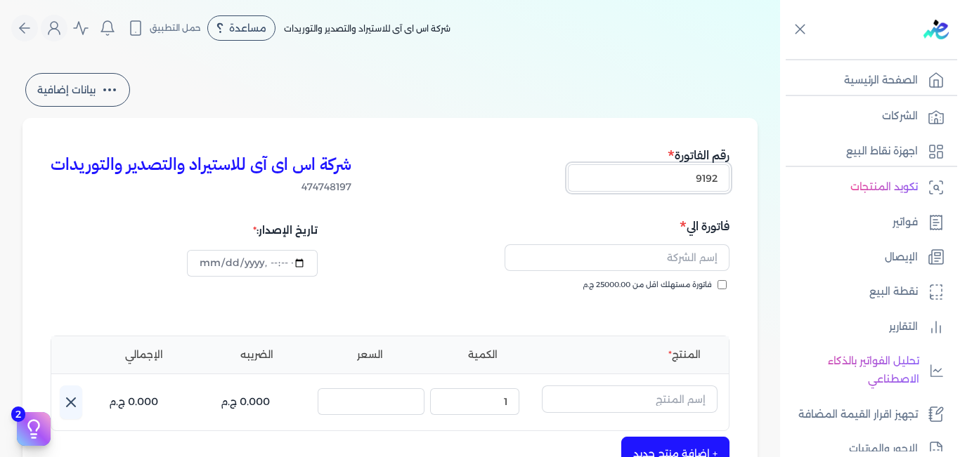
type input "9192"
click at [699, 251] on input "text" at bounding box center [616, 257] width 225 height 27
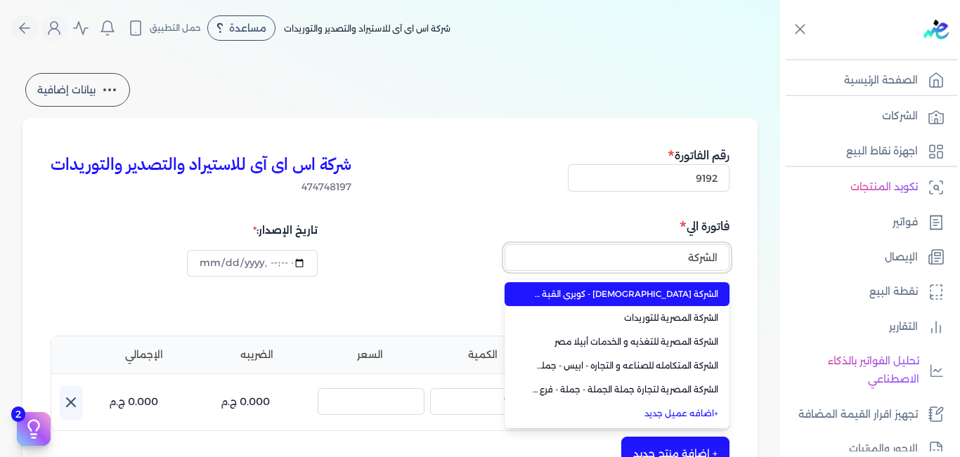
click at [504, 244] on button "الشركة" at bounding box center [616, 260] width 225 height 32
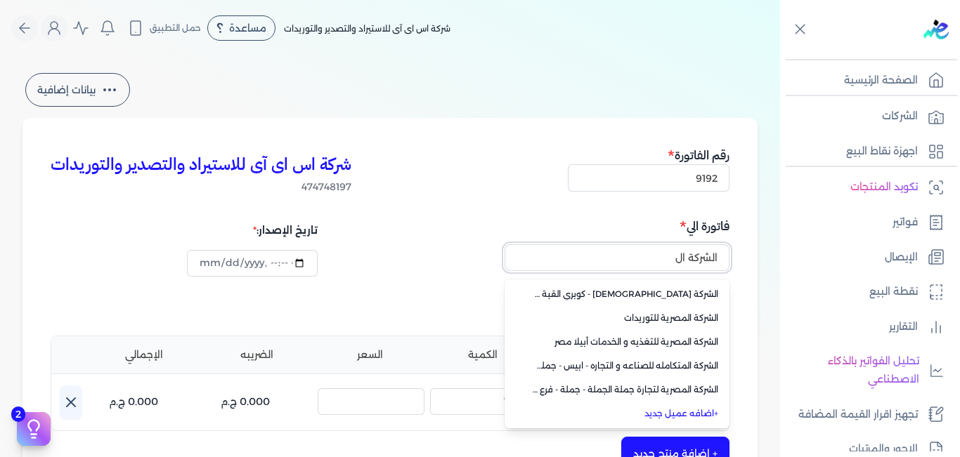
type input "الشركة ال"
drag, startPoint x: 657, startPoint y: 253, endPoint x: 643, endPoint y: 259, distance: 14.5
click at [643, 259] on input "الشركة ال" at bounding box center [616, 257] width 225 height 27
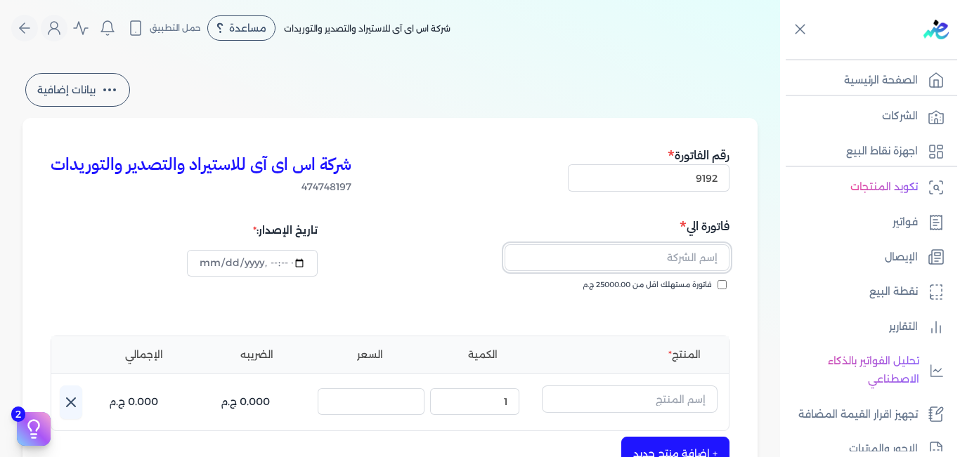
paste input "الشركه العالميه للمشروعات السياح"
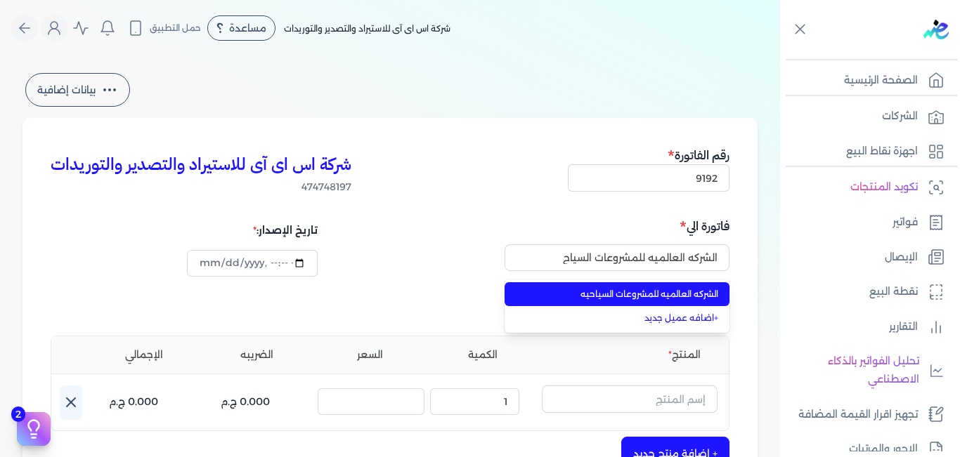
click at [641, 293] on span "الشركه العالميه للمشروعات السياحيه" at bounding box center [624, 294] width 185 height 13
type input "الشركه العالميه للمشروعات السياحيه"
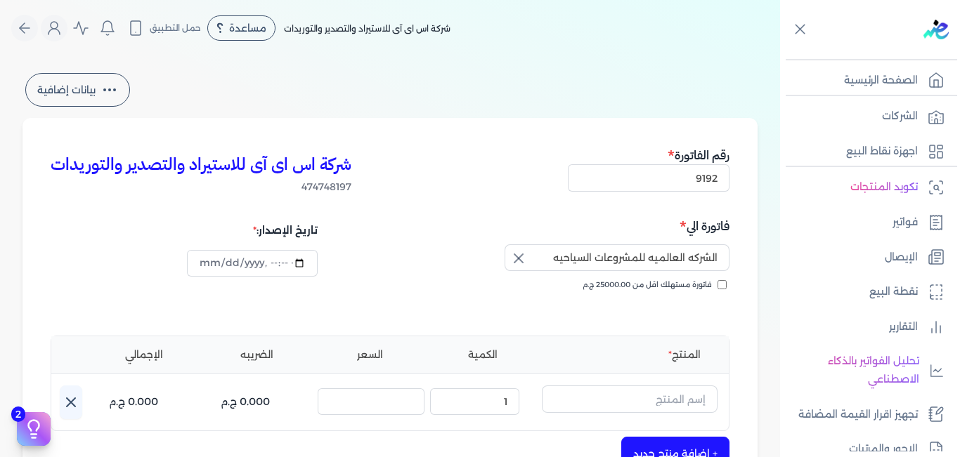
click at [719, 287] on input "فاتورة مستهلك اقل من 25000.00 ج.م" at bounding box center [721, 284] width 9 height 9
click at [723, 281] on input "فاتورة مستهلك اقل من 25000.00 ج.م" at bounding box center [721, 284] width 9 height 9
checkbox input "false"
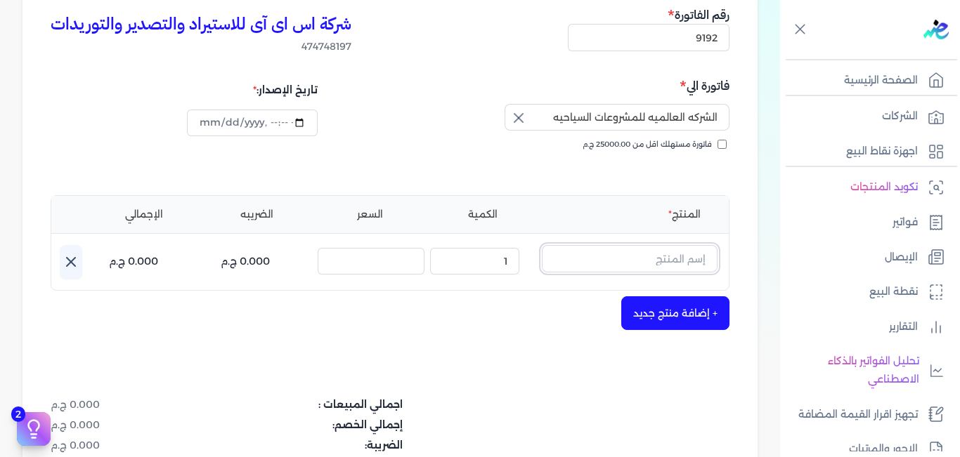
click at [640, 257] on input "text" at bounding box center [630, 258] width 176 height 27
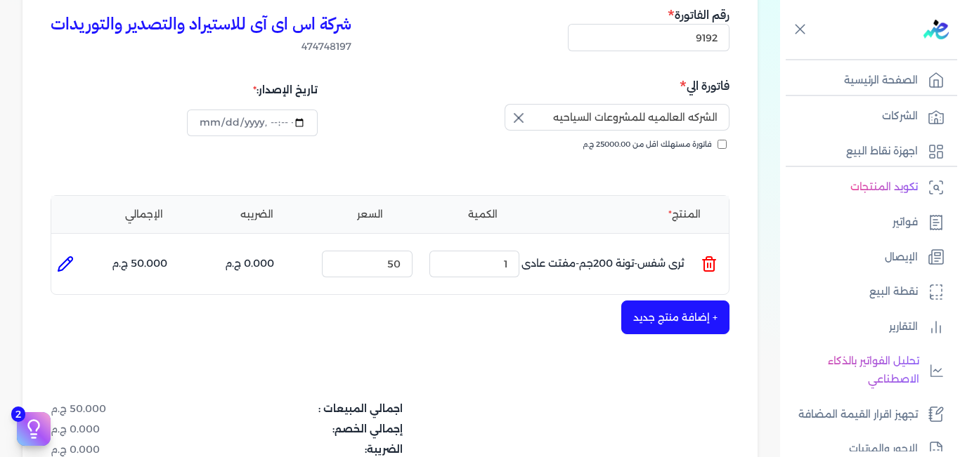
click at [669, 253] on p "ثرى شفس-تونة 200جم-مفتت عادى" at bounding box center [602, 264] width 162 height 38
click at [701, 268] on icon at bounding box center [708, 264] width 17 height 17
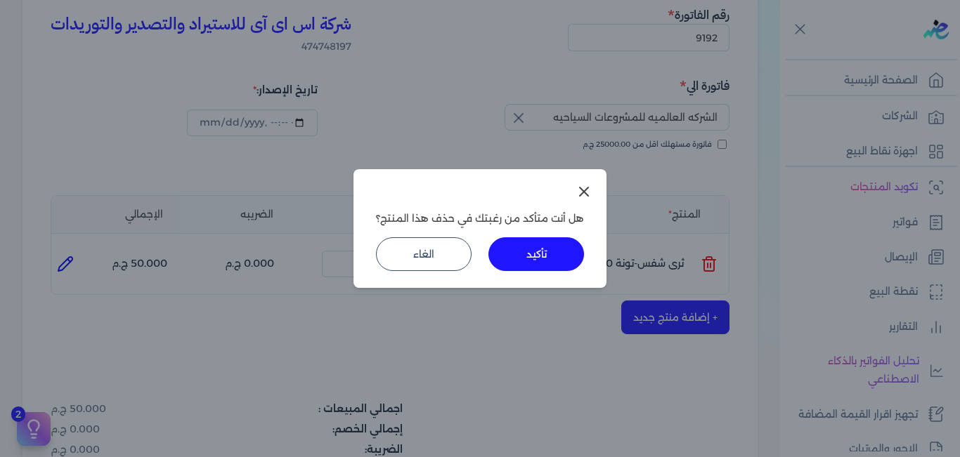
click at [434, 263] on button "الغاء" at bounding box center [424, 254] width 96 height 34
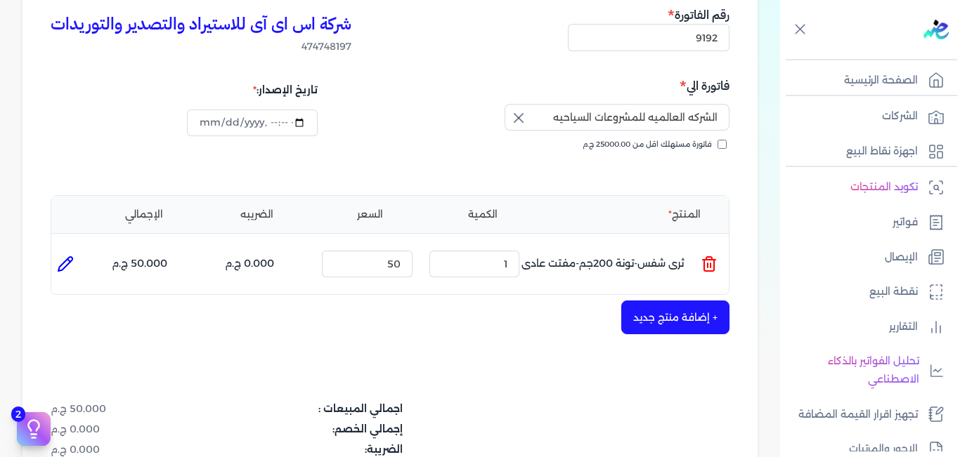
click at [708, 262] on icon at bounding box center [708, 264] width 17 height 17
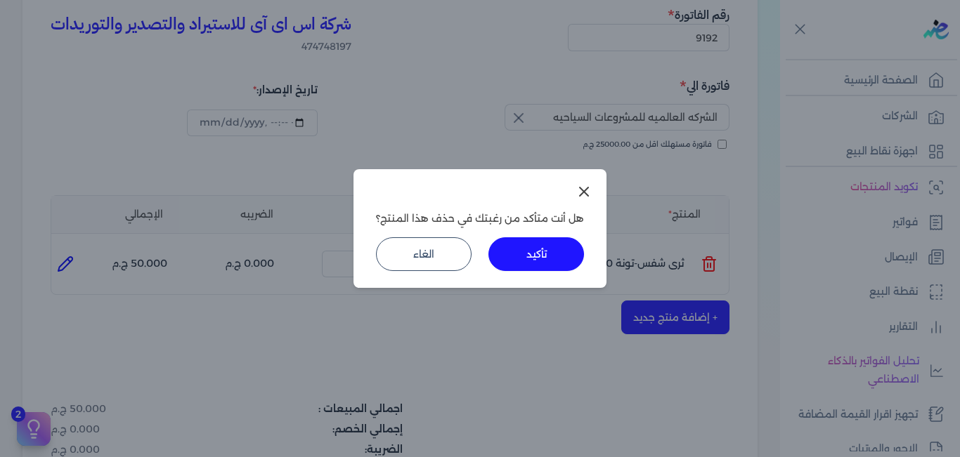
click at [560, 254] on button "تأكيد" at bounding box center [536, 254] width 96 height 34
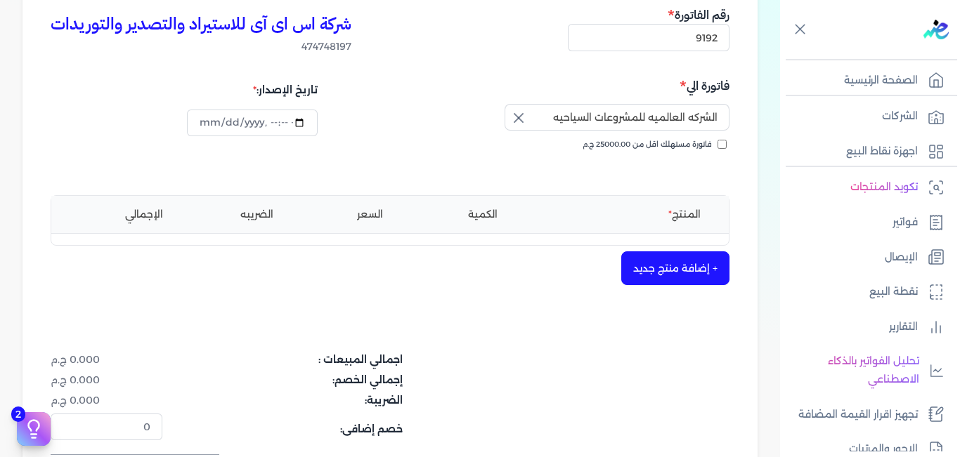
click at [667, 223] on ul "المنتج الكمية السعر الضريبه الإجمالي" at bounding box center [389, 214] width 677 height 37
click at [670, 270] on button "+ إضافة منتج جديد" at bounding box center [675, 268] width 108 height 34
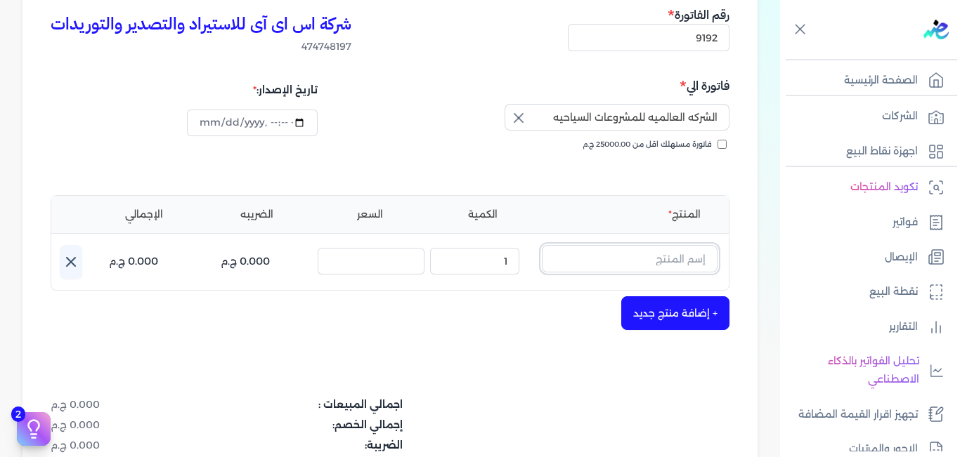
click at [672, 254] on input "text" at bounding box center [630, 258] width 176 height 27
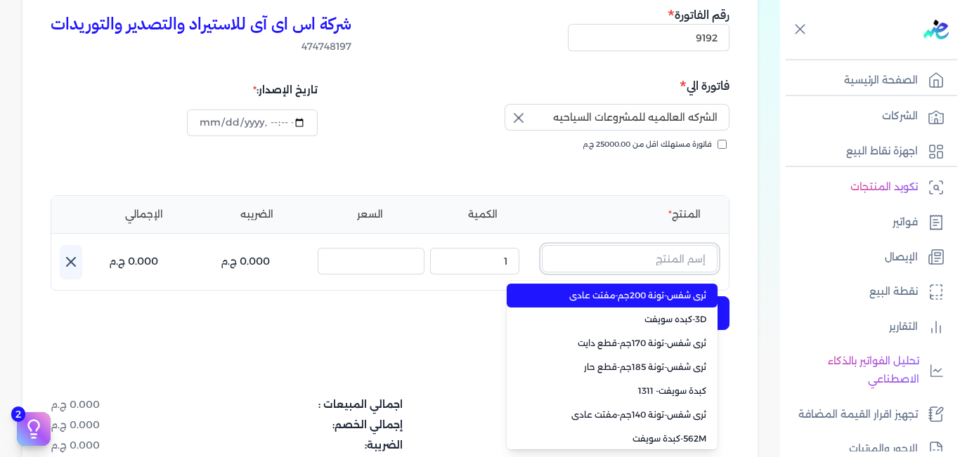
paste input "3D-كبده سويفت"
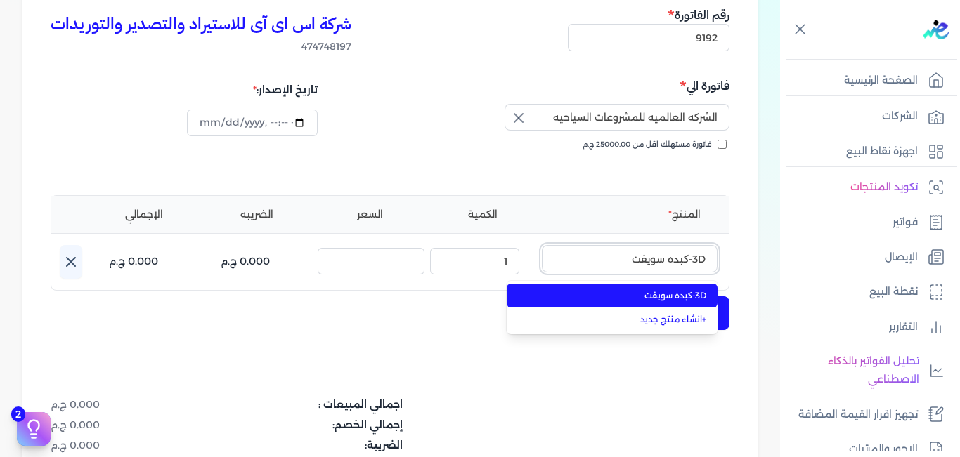
type input "3D-كبده سويفت"
click at [677, 302] on li "3D-كبده سويفت" at bounding box center [611, 296] width 211 height 24
click at [677, 302] on button "+ إضافة منتج جديد" at bounding box center [675, 313] width 108 height 34
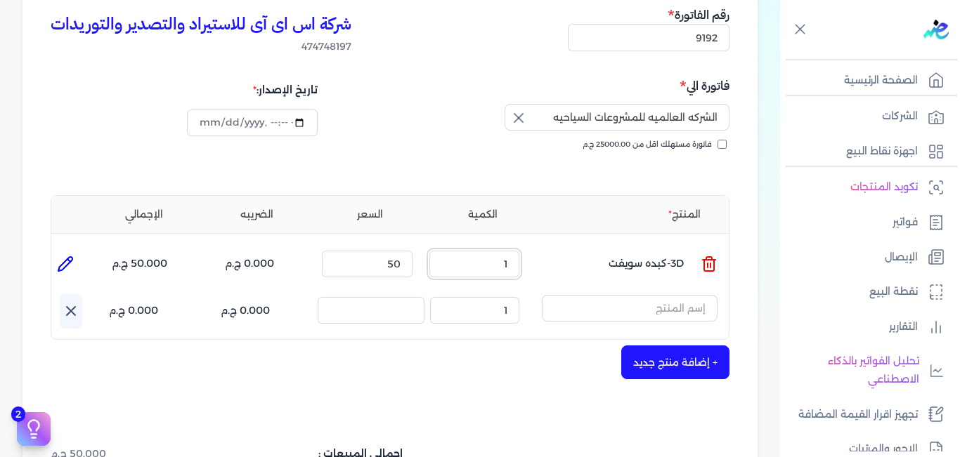
click at [480, 260] on input "1" at bounding box center [474, 264] width 91 height 27
drag, startPoint x: 497, startPoint y: 263, endPoint x: 538, endPoint y: 263, distance: 41.5
click at [537, 263] on ul "المنتج : 3D-كبده سويفت الكمية : 1 السعر : 50 الضريبه : 0.000 ج.م الإجمالي : 50.…" at bounding box center [389, 264] width 677 height 38
paste input "240.1660"
type input "240.166"
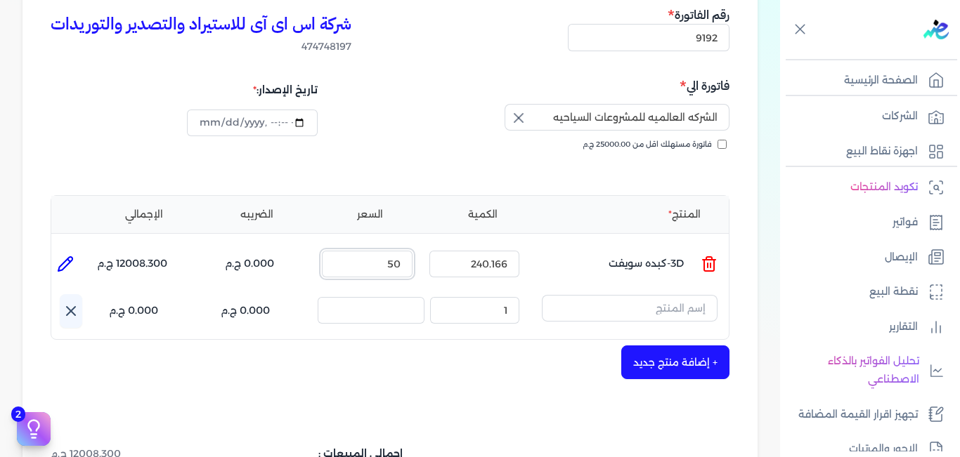
click at [382, 263] on input "50" at bounding box center [367, 264] width 91 height 27
drag, startPoint x: 382, startPoint y: 263, endPoint x: 428, endPoint y: 262, distance: 45.7
click at [428, 262] on ul "المنتج : 3D-كبده سويفت الكمية : 240.166 السعر : 50 الضريبه : 0.000 ج.م الإجمالي…" at bounding box center [389, 264] width 677 height 38
type input "156"
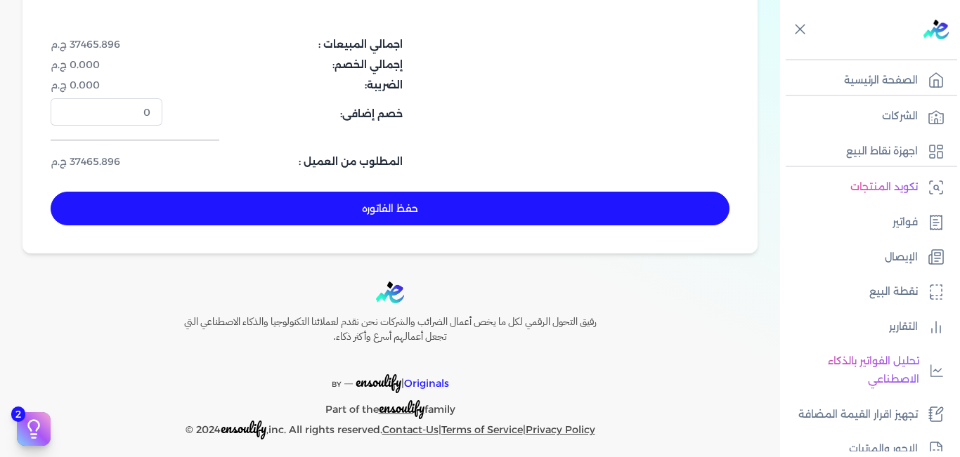
scroll to position [561, 0]
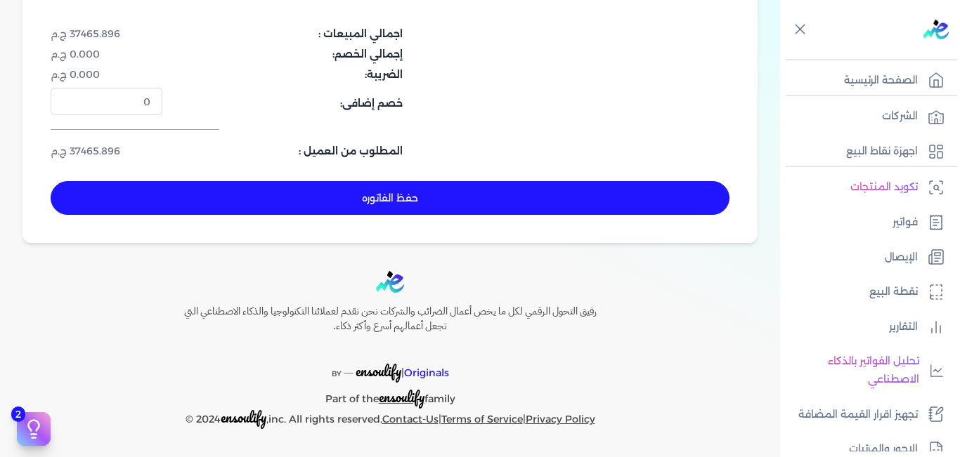
click at [420, 197] on button "حفظ الفاتوره" at bounding box center [390, 198] width 679 height 34
type input "[DATE]"
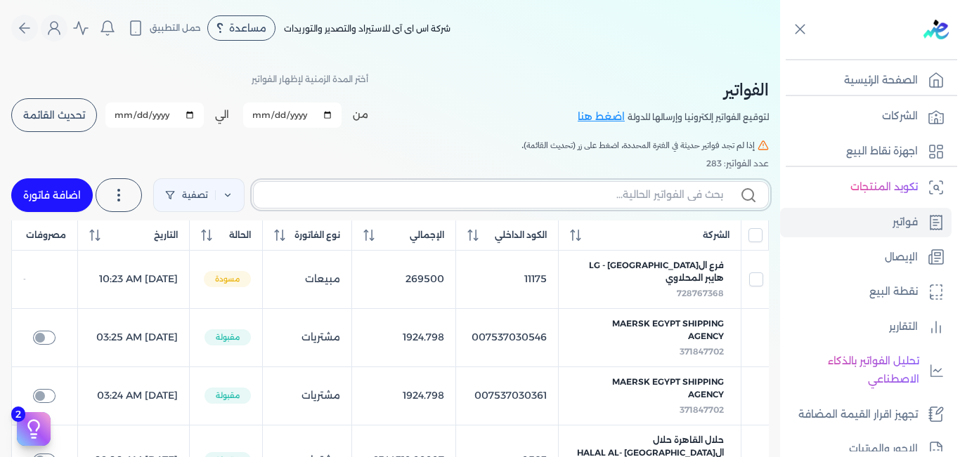
click at [679, 194] on input "text" at bounding box center [494, 195] width 458 height 15
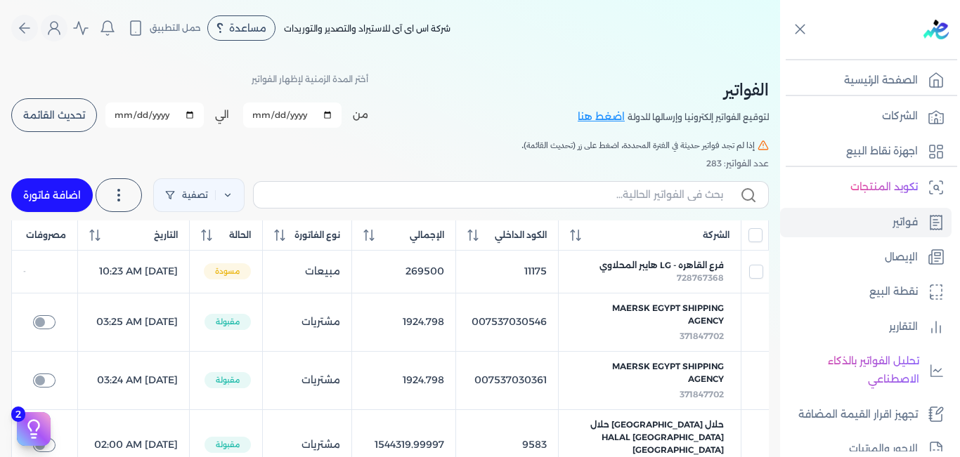
click at [901, 220] on p "فواتير" at bounding box center [904, 223] width 25 height 18
click at [334, 117] on input "[DATE]" at bounding box center [292, 115] width 98 height 25
type input "[DATE]"
click at [194, 110] on input "[DATE]" at bounding box center [154, 115] width 98 height 25
type input "2025-09-23"
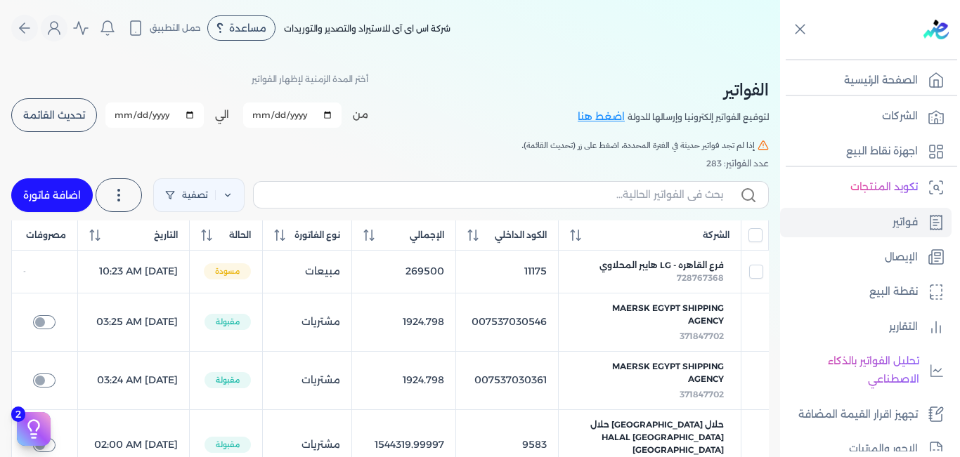
click at [341, 110] on input "[DATE]" at bounding box center [292, 115] width 98 height 25
click at [335, 122] on input "[DATE]" at bounding box center [292, 115] width 98 height 25
click at [334, 114] on input "[DATE]" at bounding box center [292, 115] width 98 height 25
type input "2025-09-21"
click at [97, 114] on button "تحديث القائمة" at bounding box center [54, 115] width 86 height 34
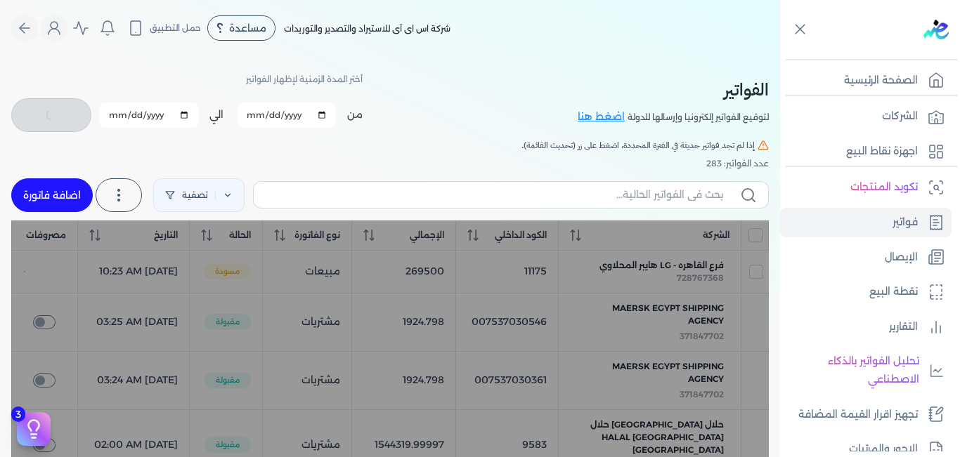
checkbox input "false"
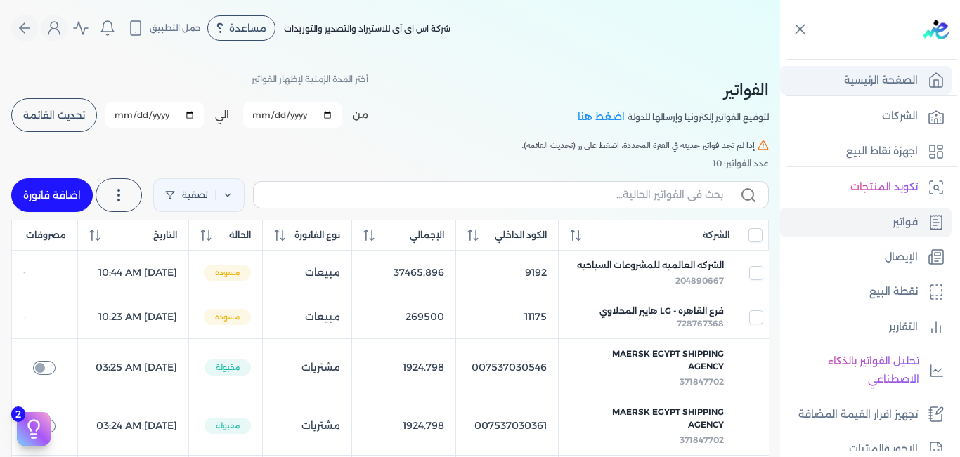
click at [868, 75] on p "الصفحة الرئيسية" at bounding box center [881, 81] width 74 height 18
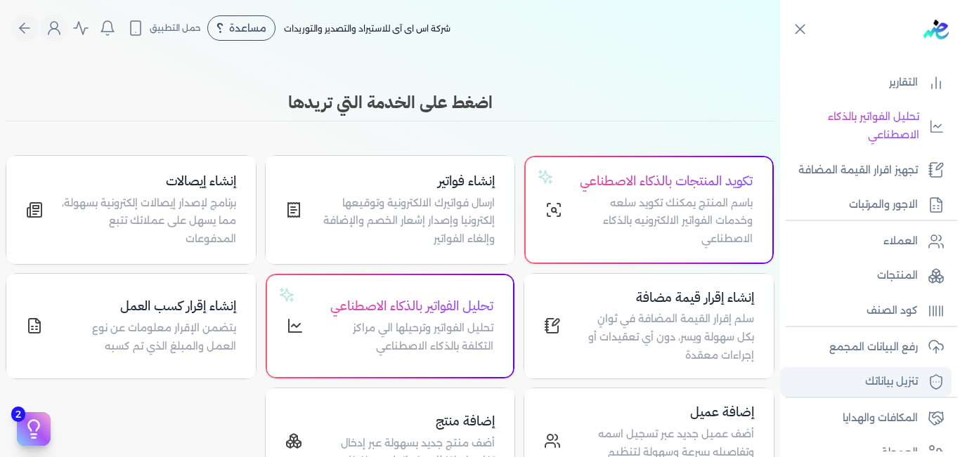
scroll to position [301, 0]
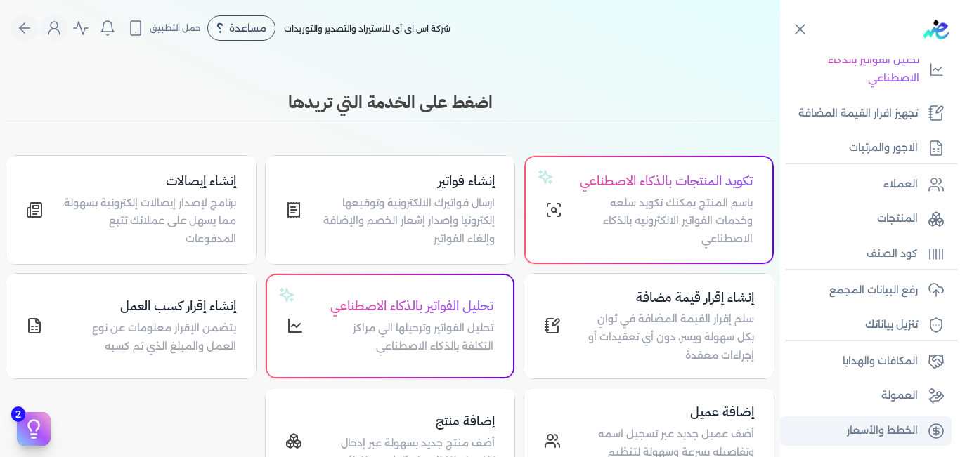
click at [868, 433] on p "الخطط والأسعار" at bounding box center [881, 431] width 71 height 18
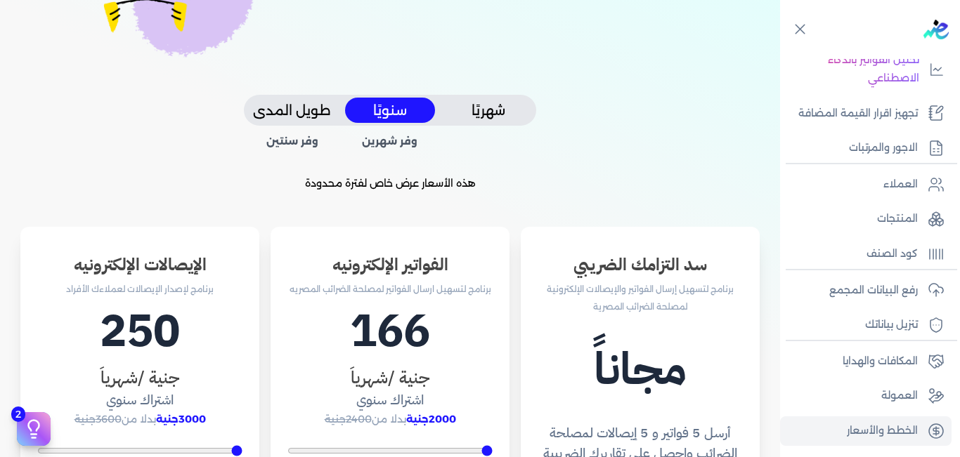
scroll to position [281, 0]
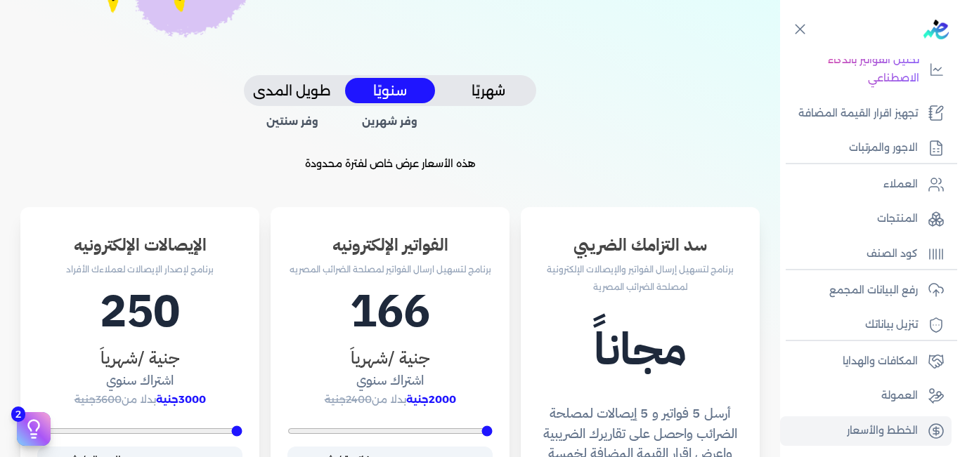
click at [506, 79] on button "شهريًا" at bounding box center [488, 91] width 90 height 26
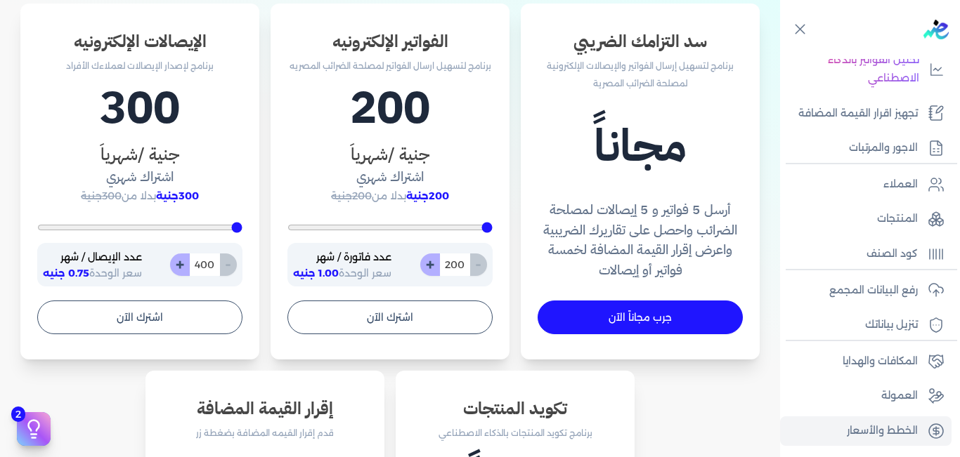
scroll to position [492, 0]
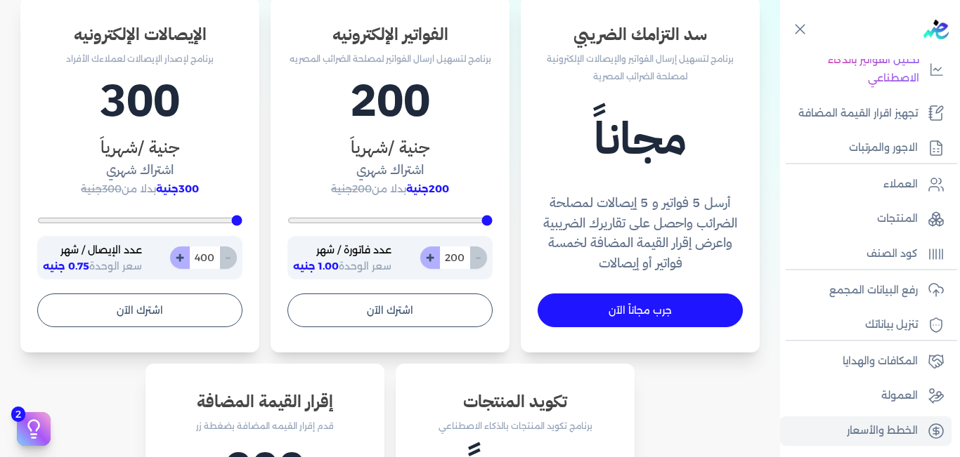
click at [663, 315] on link "جرب مجاناً الآن" at bounding box center [639, 311] width 205 height 34
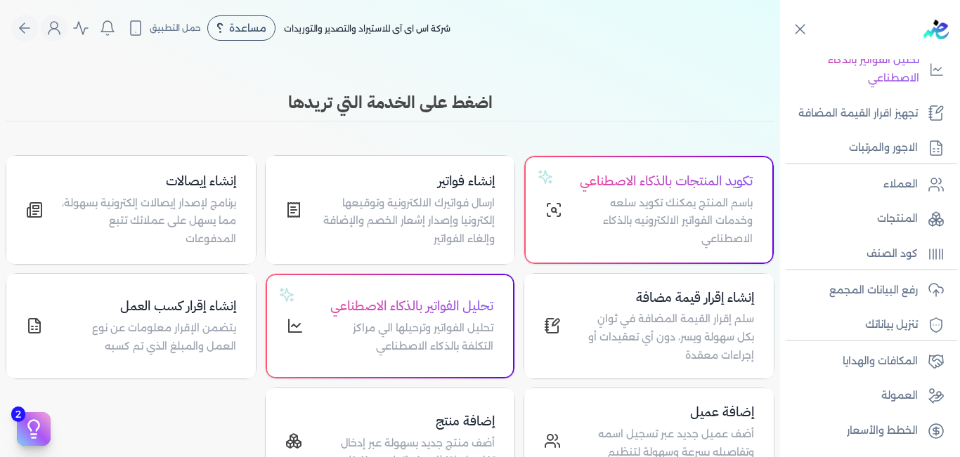
scroll to position [271, 0]
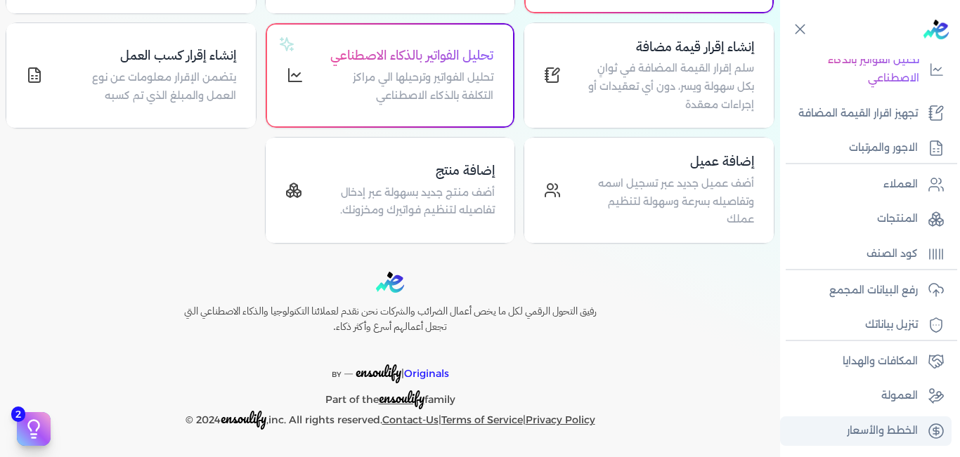
click at [885, 431] on p "الخطط والأسعار" at bounding box center [881, 431] width 71 height 18
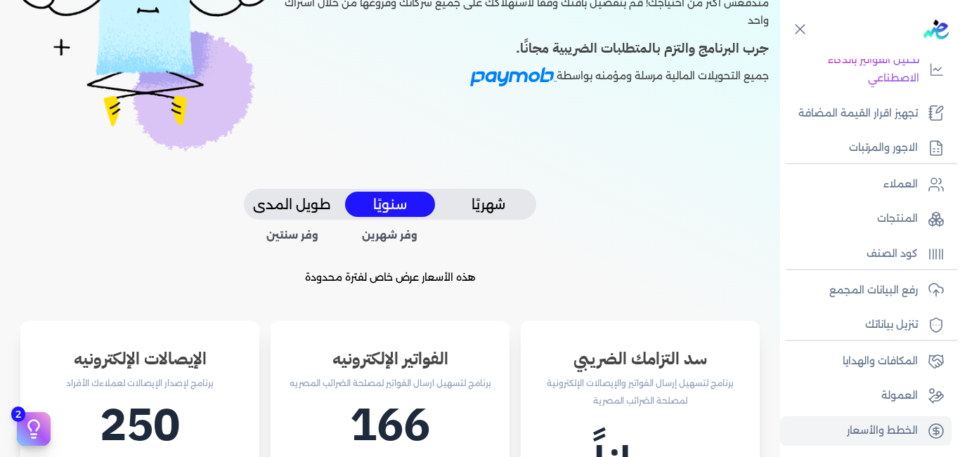
scroll to position [308, 0]
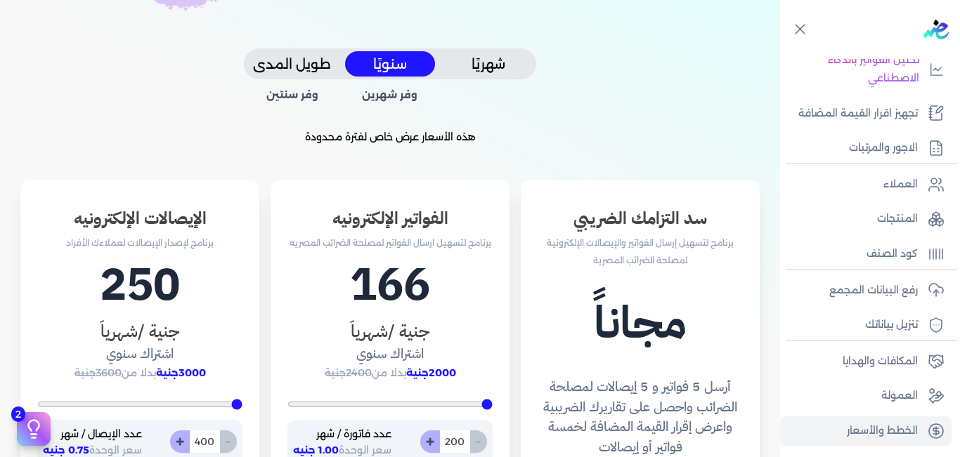
click at [490, 66] on button "شهريًا" at bounding box center [488, 64] width 90 height 26
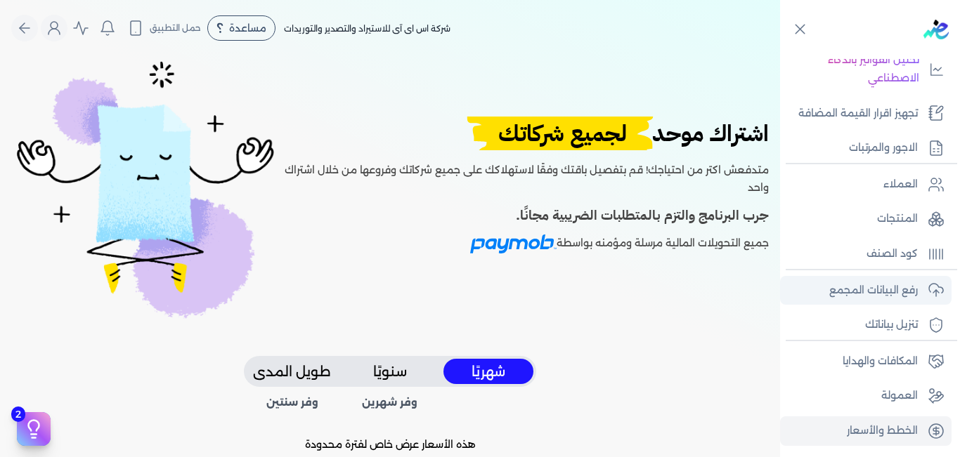
scroll to position [0, 0]
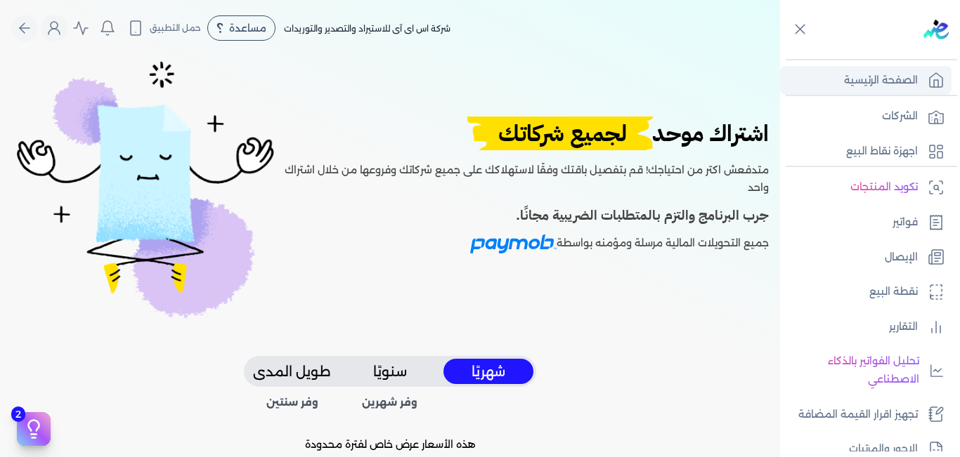
click at [905, 81] on p "الصفحة الرئيسية" at bounding box center [881, 81] width 74 height 18
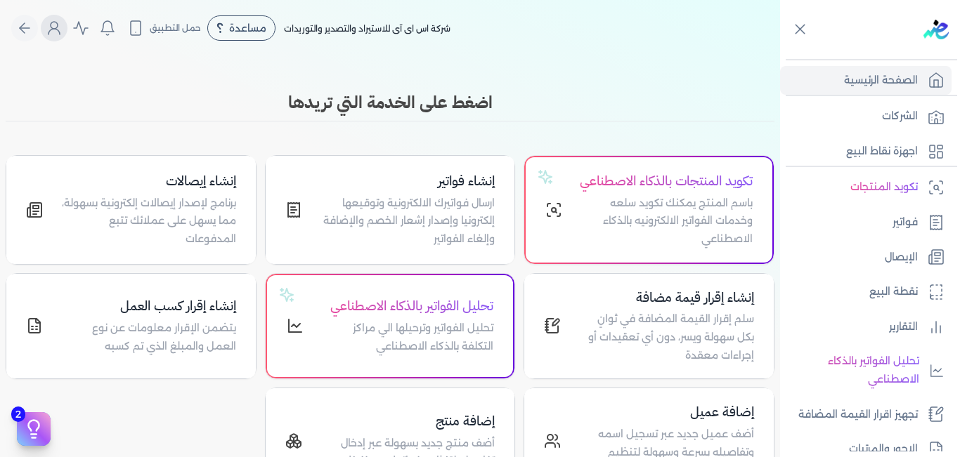
click at [60, 31] on icon "Global" at bounding box center [54, 28] width 17 height 17
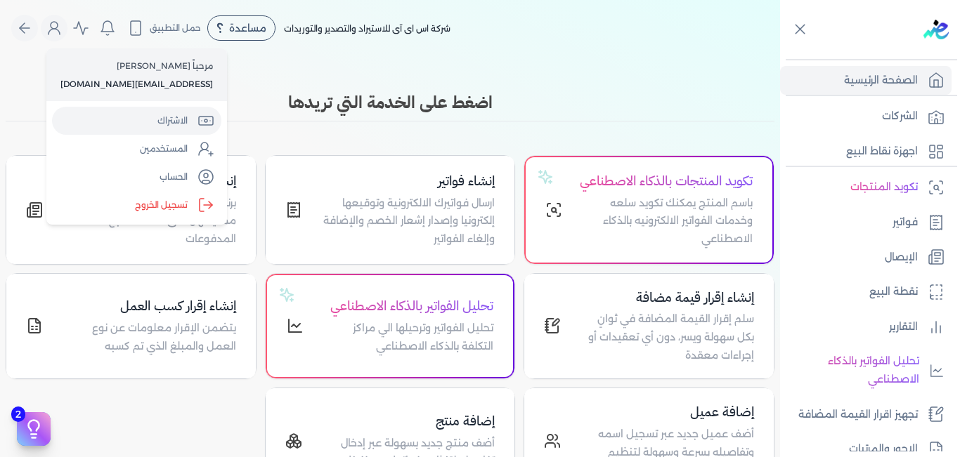
click at [161, 117] on link "الاشتراك" at bounding box center [136, 121] width 169 height 28
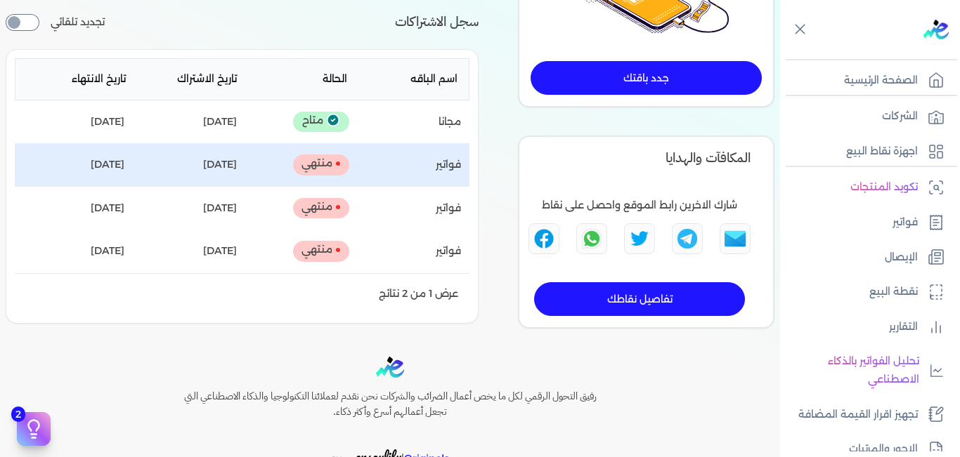
scroll to position [140, 0]
